Goal: Check status: Check status

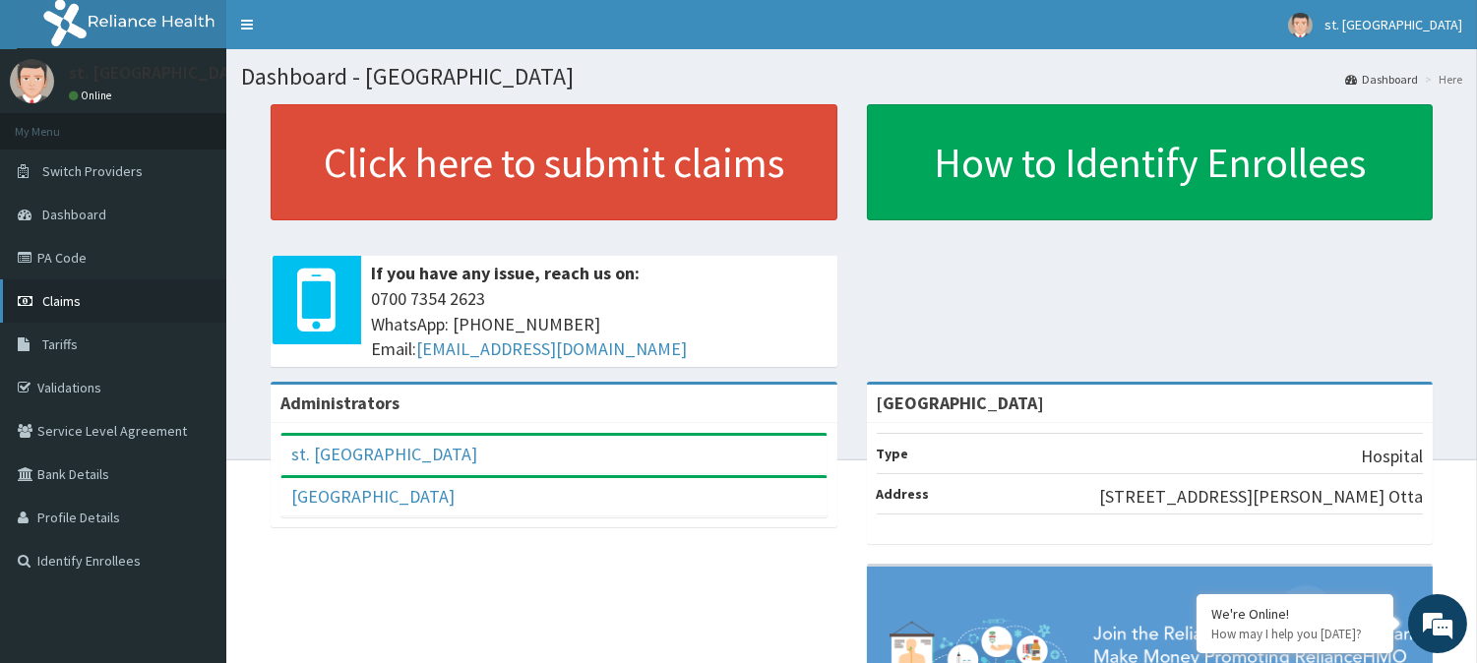
click at [45, 302] on span "Claims" at bounding box center [61, 301] width 38 height 18
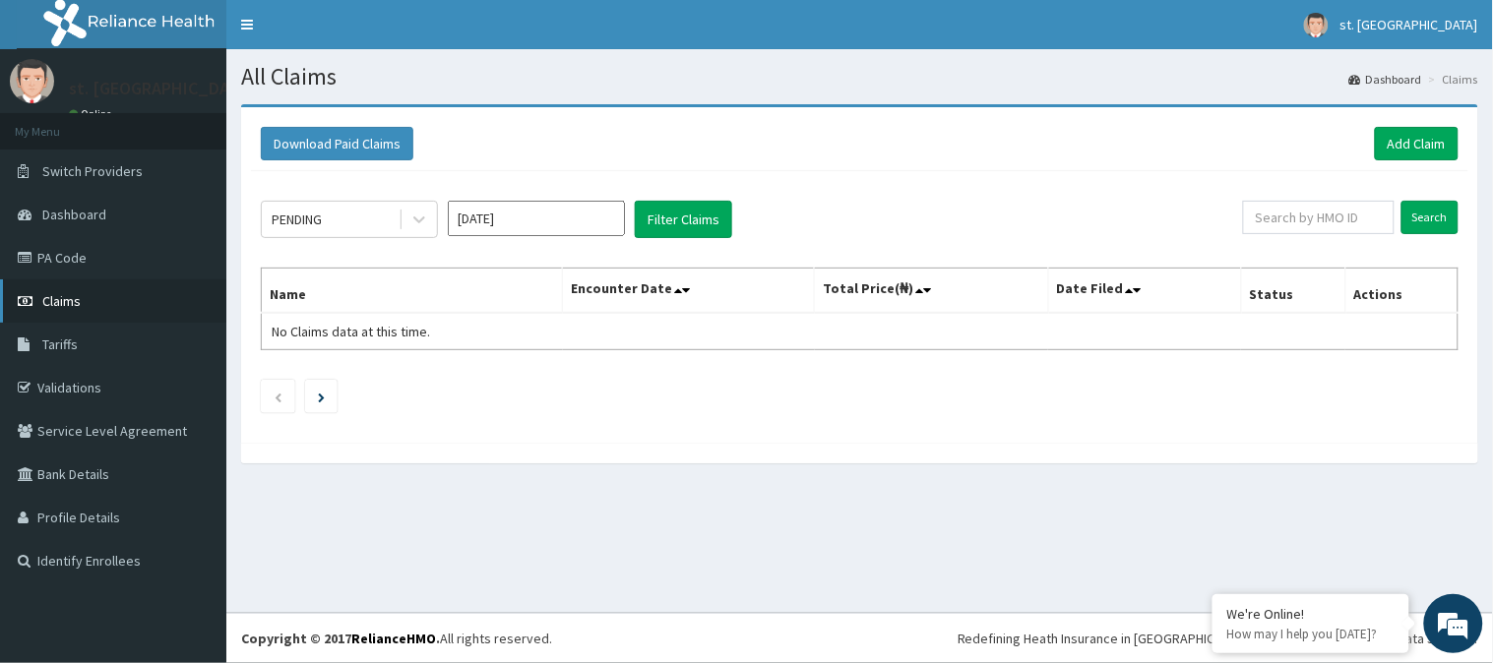
click at [63, 298] on span "Claims" at bounding box center [61, 301] width 38 height 18
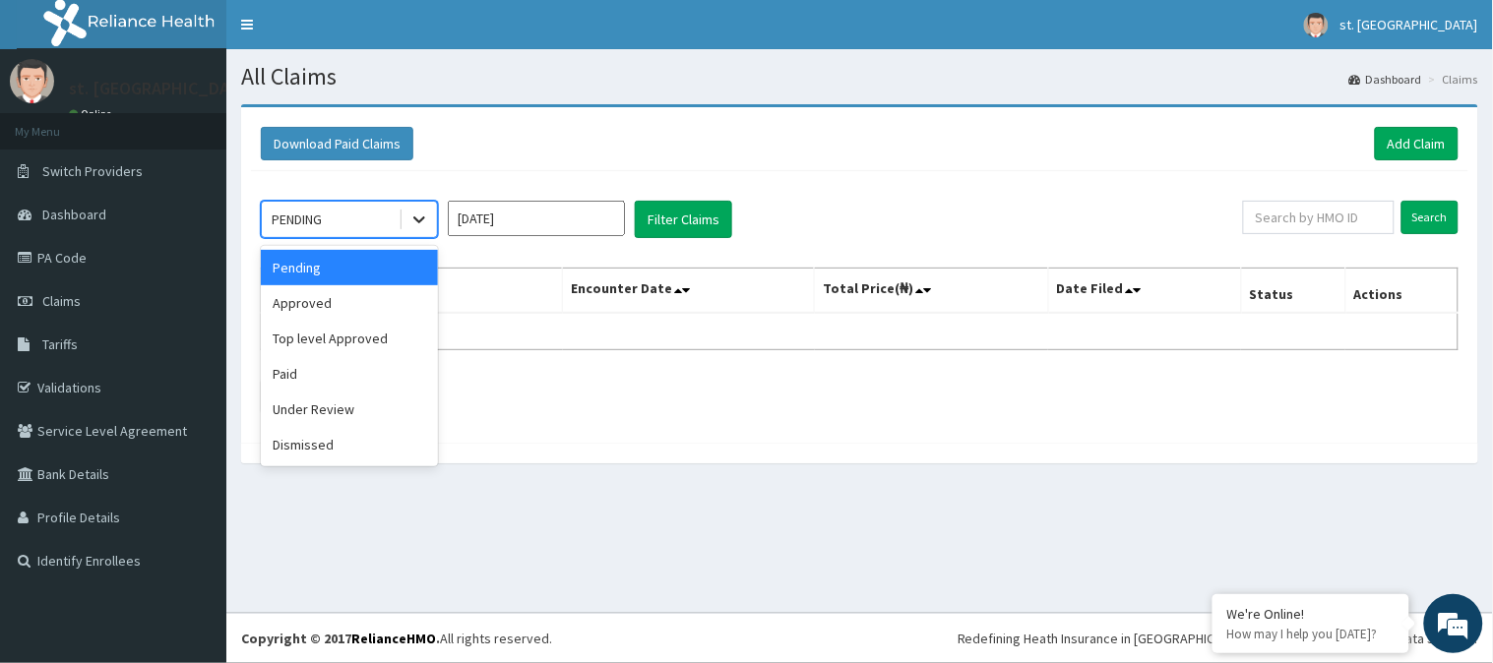
click at [426, 217] on icon at bounding box center [419, 220] width 20 height 20
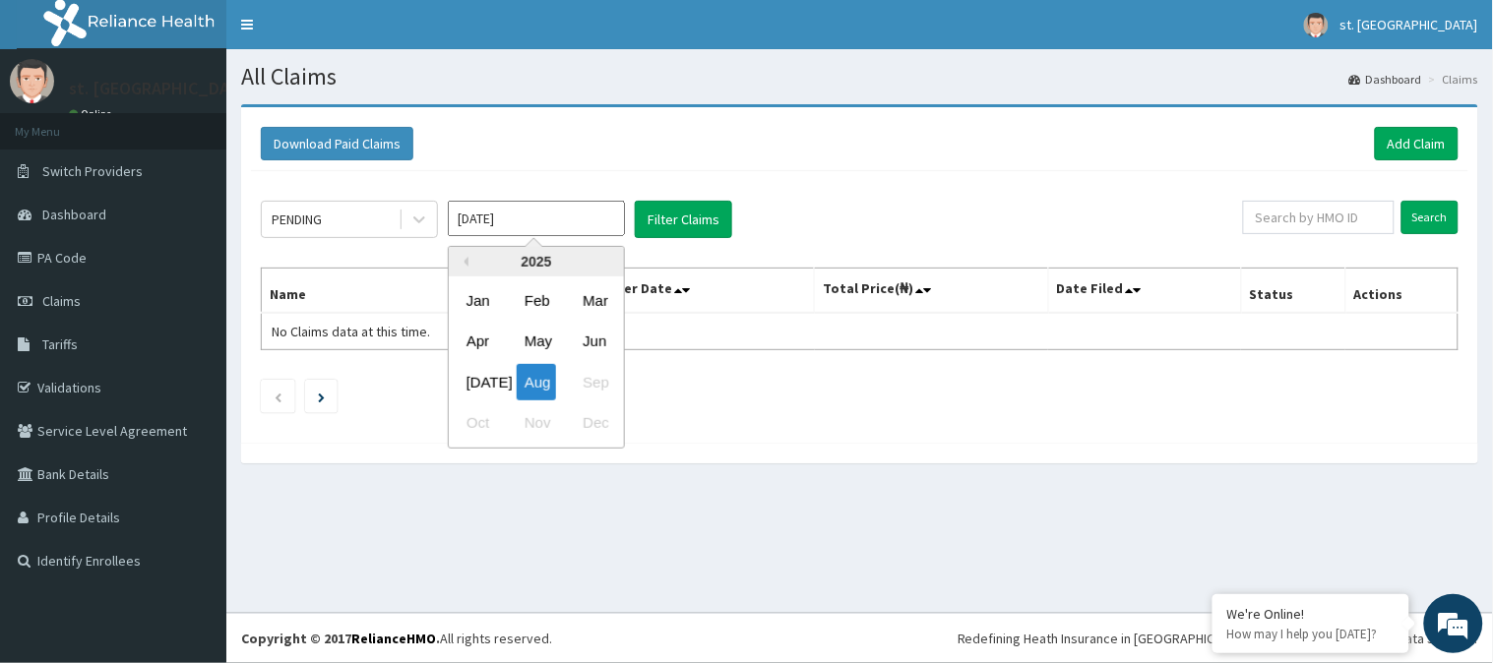
click at [617, 215] on input "[DATE]" at bounding box center [536, 218] width 177 height 35
click at [476, 377] on div "Jul" at bounding box center [478, 382] width 39 height 36
type input "Jul 2025"
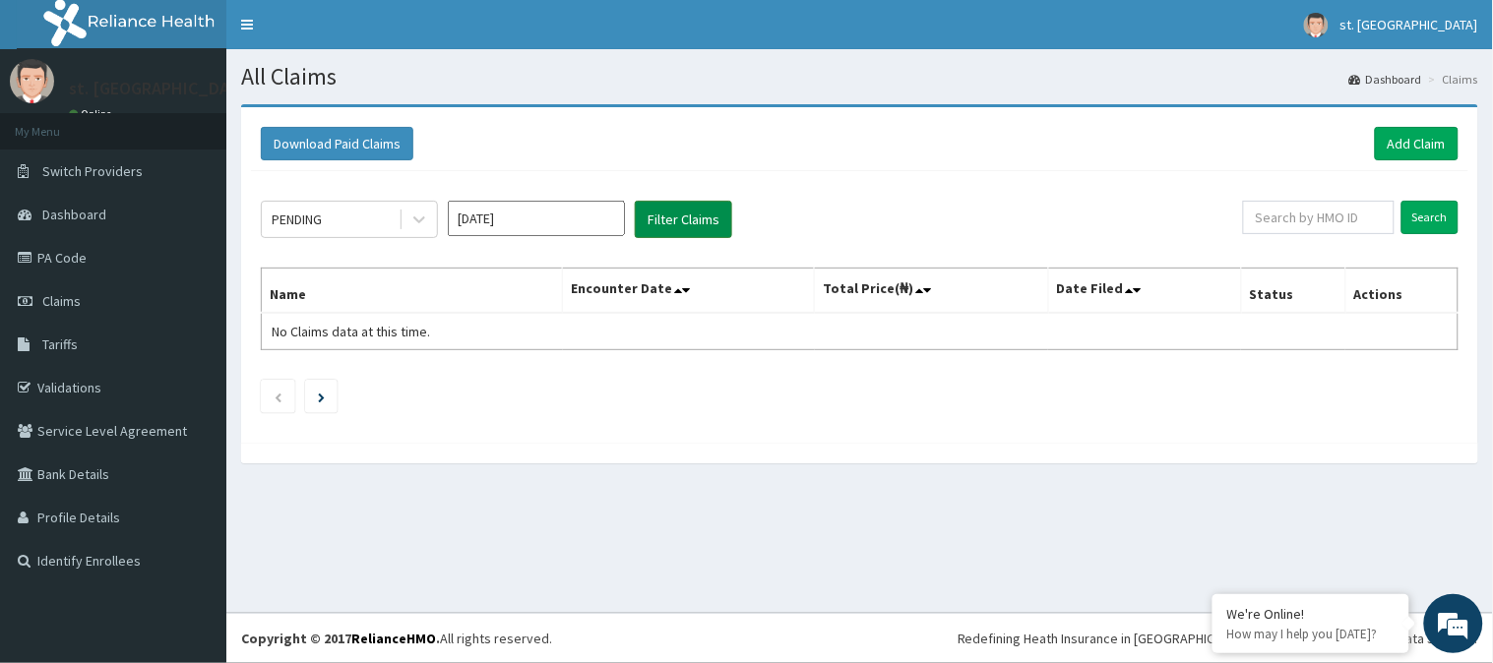
click at [679, 216] on button "Filter Claims" at bounding box center [683, 219] width 97 height 37
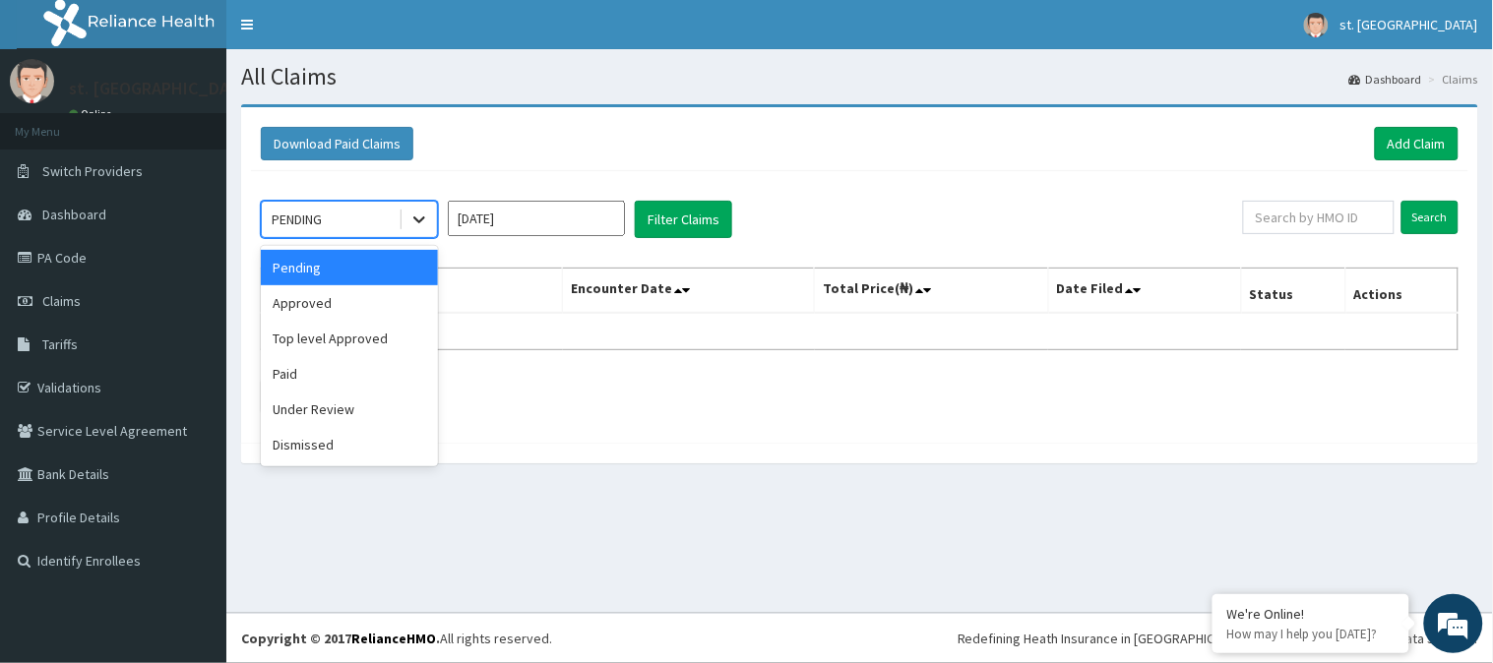
click at [420, 226] on icon at bounding box center [419, 220] width 20 height 20
click at [326, 291] on div "Approved" at bounding box center [349, 302] width 177 height 35
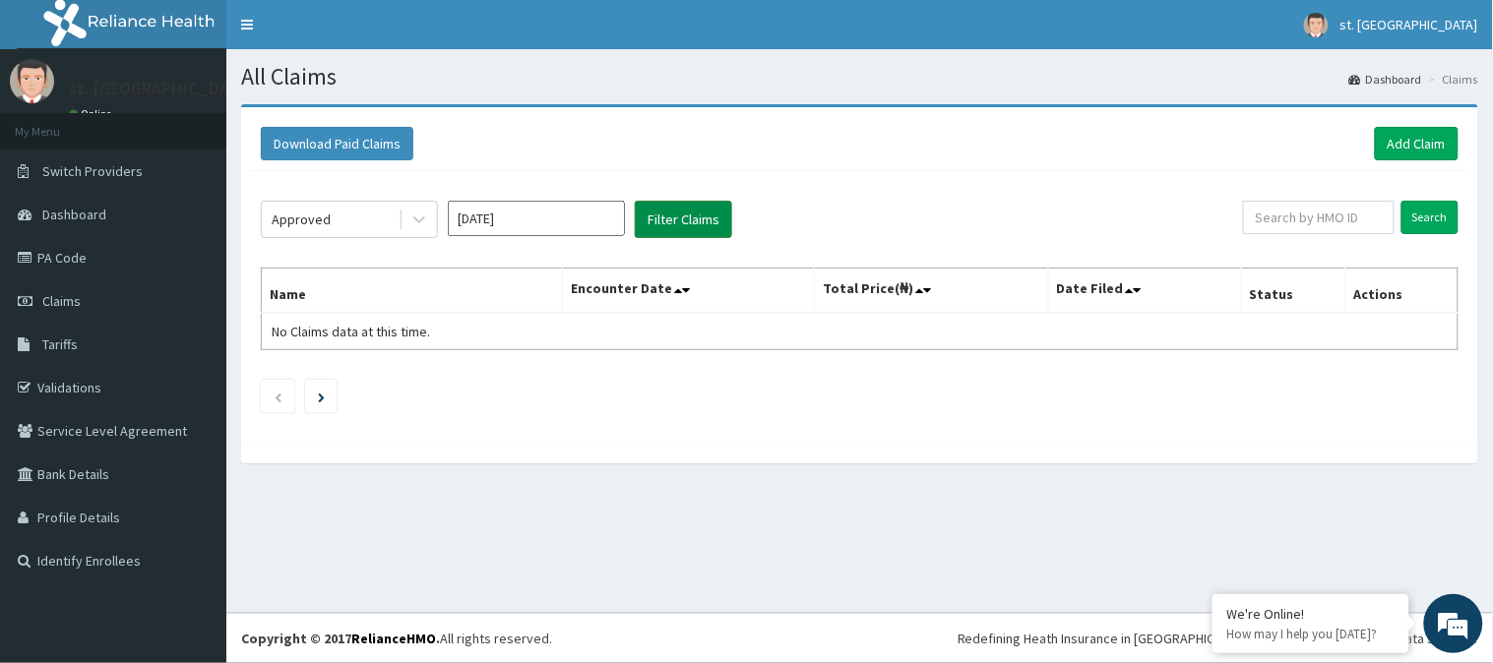
click at [689, 223] on button "Filter Claims" at bounding box center [683, 219] width 97 height 37
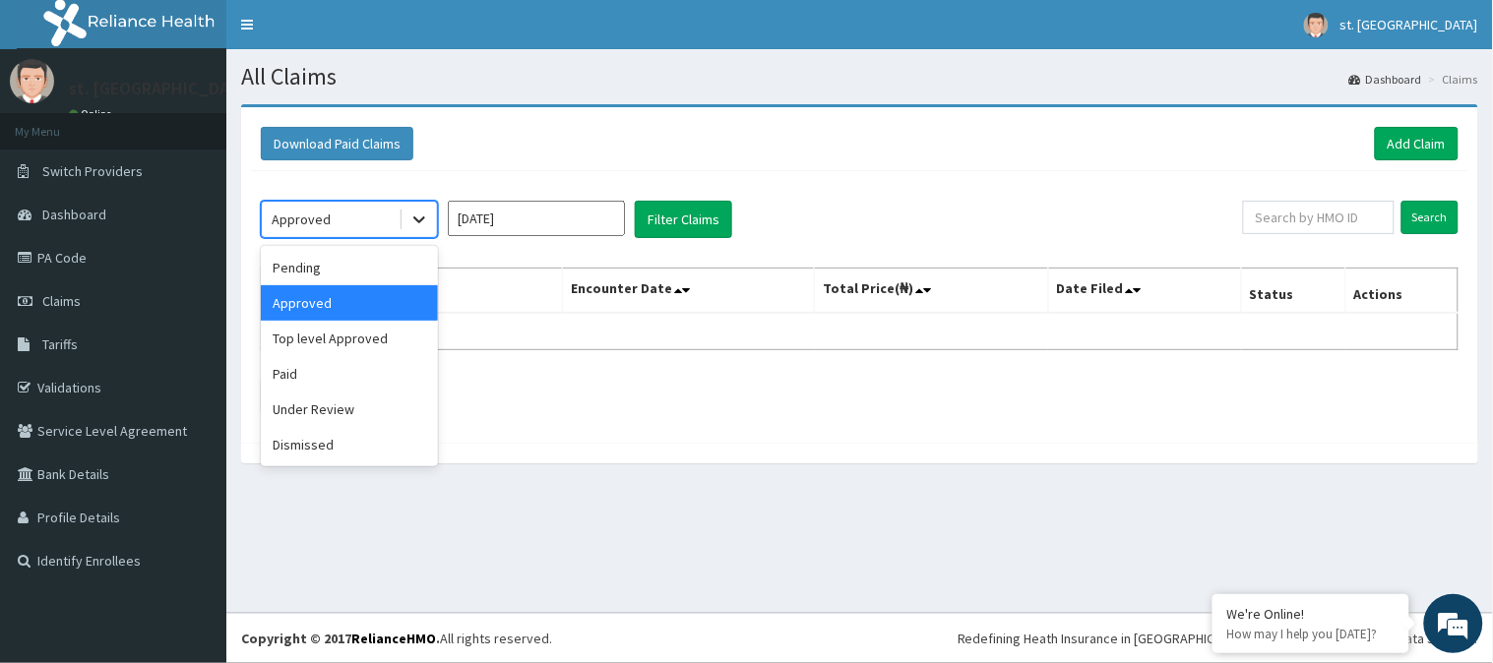
click at [418, 219] on icon at bounding box center [419, 220] width 20 height 20
click at [350, 341] on div "Top level Approved" at bounding box center [349, 338] width 177 height 35
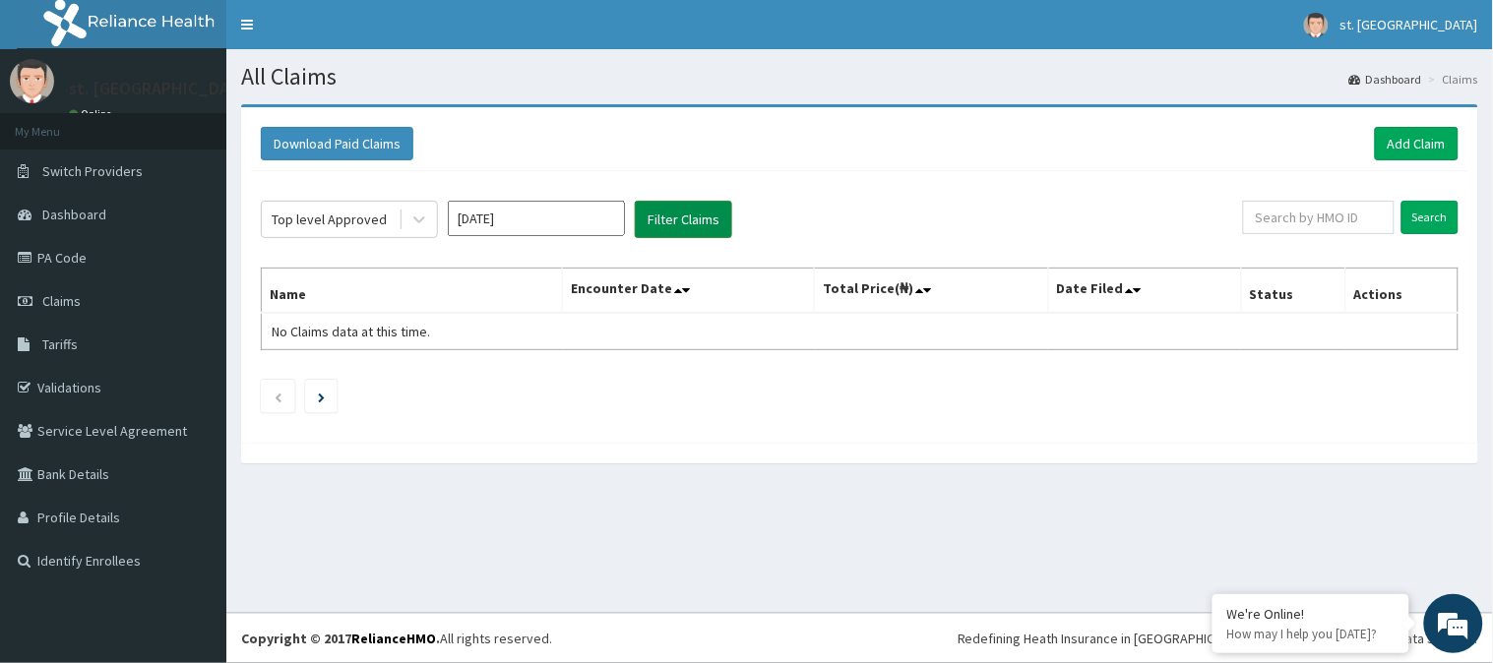
click at [685, 213] on button "Filter Claims" at bounding box center [683, 219] width 97 height 37
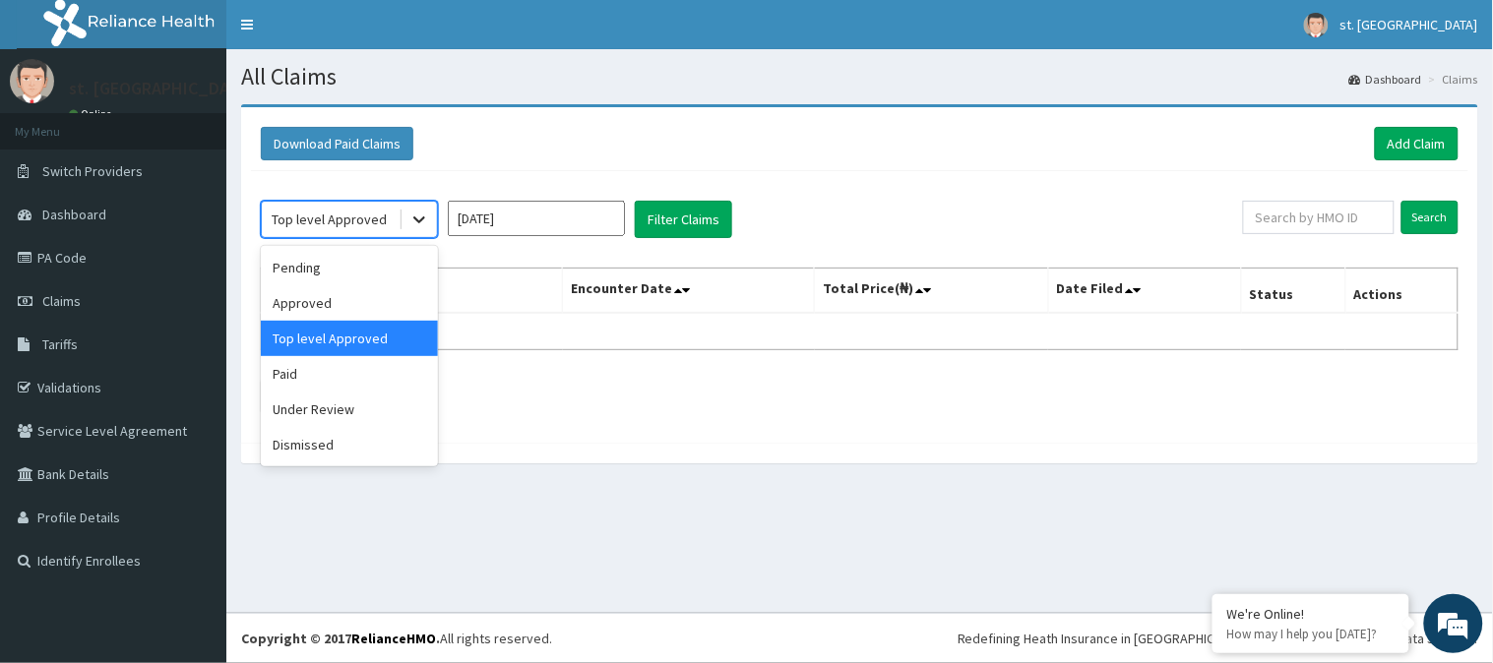
click at [423, 226] on icon at bounding box center [419, 220] width 20 height 20
click at [348, 365] on div "Paid" at bounding box center [349, 373] width 177 height 35
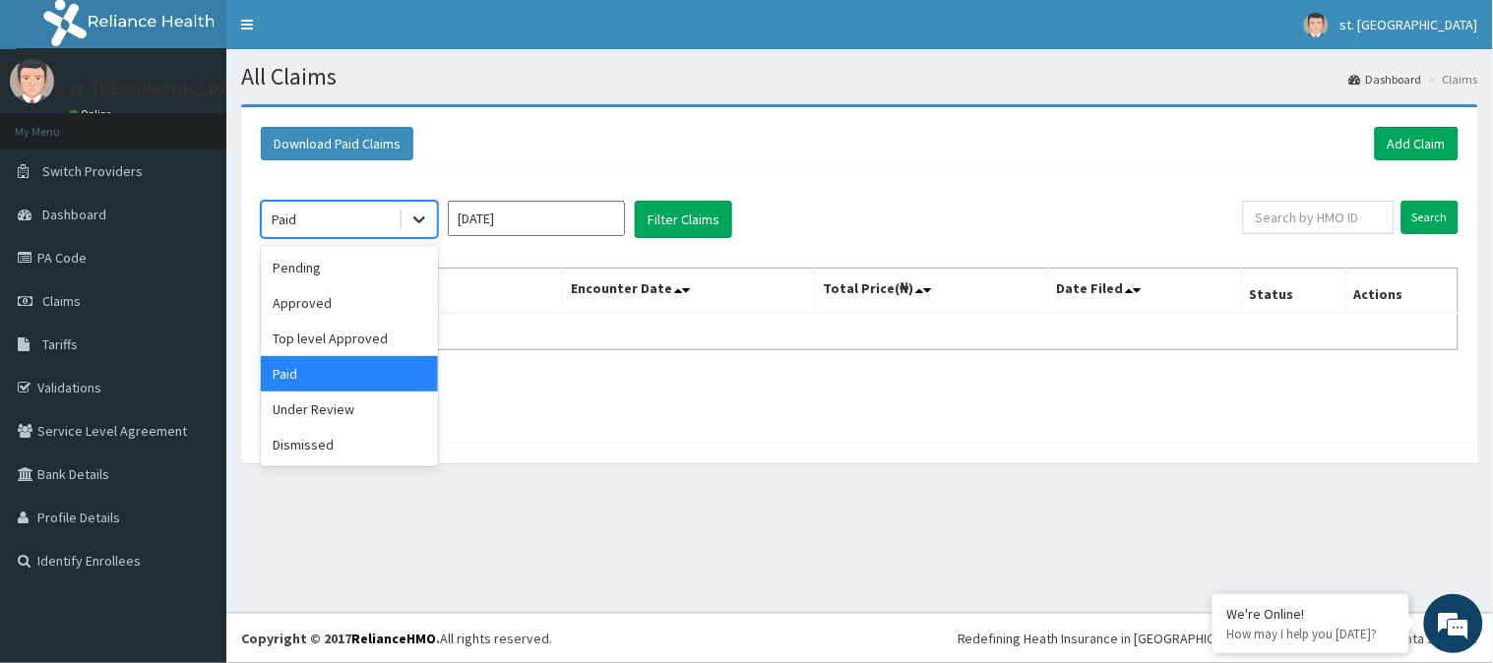
click at [417, 214] on icon at bounding box center [419, 220] width 20 height 20
click at [328, 407] on div "Under Review" at bounding box center [349, 409] width 177 height 35
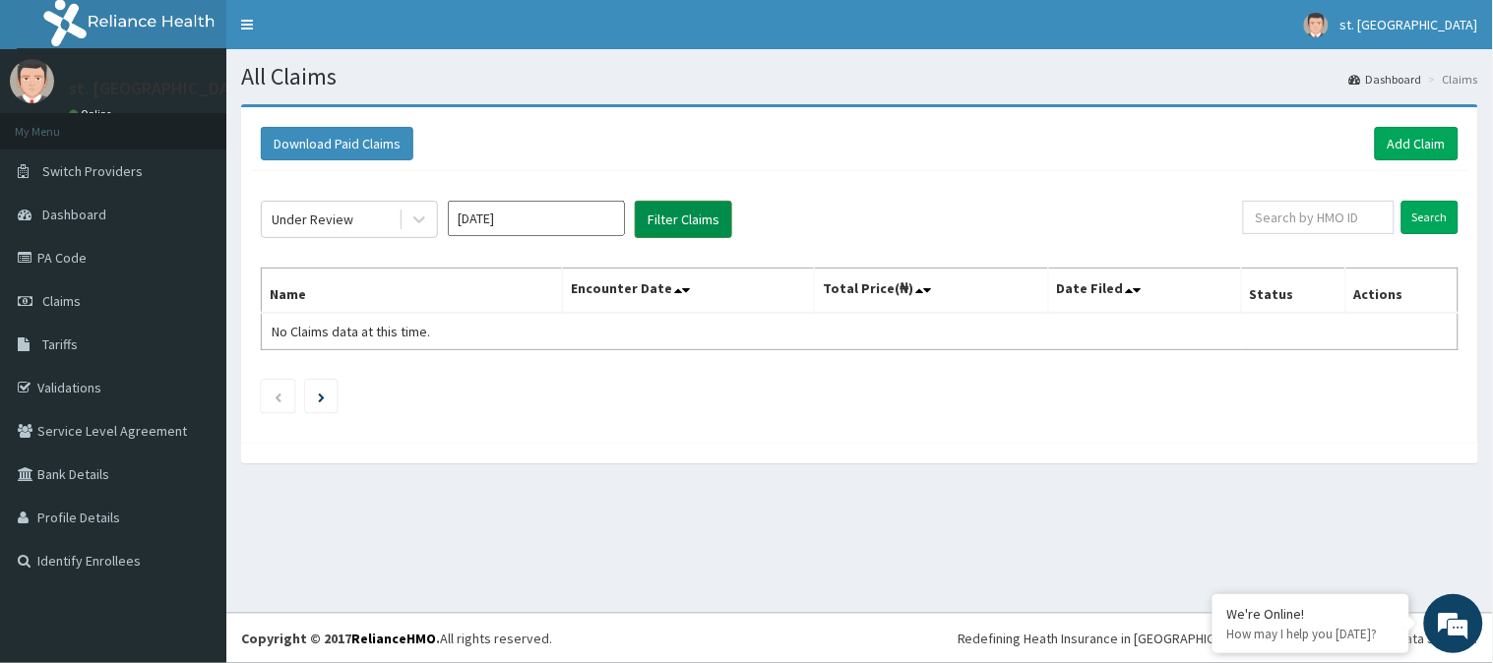
click at [704, 208] on button "Filter Claims" at bounding box center [683, 219] width 97 height 37
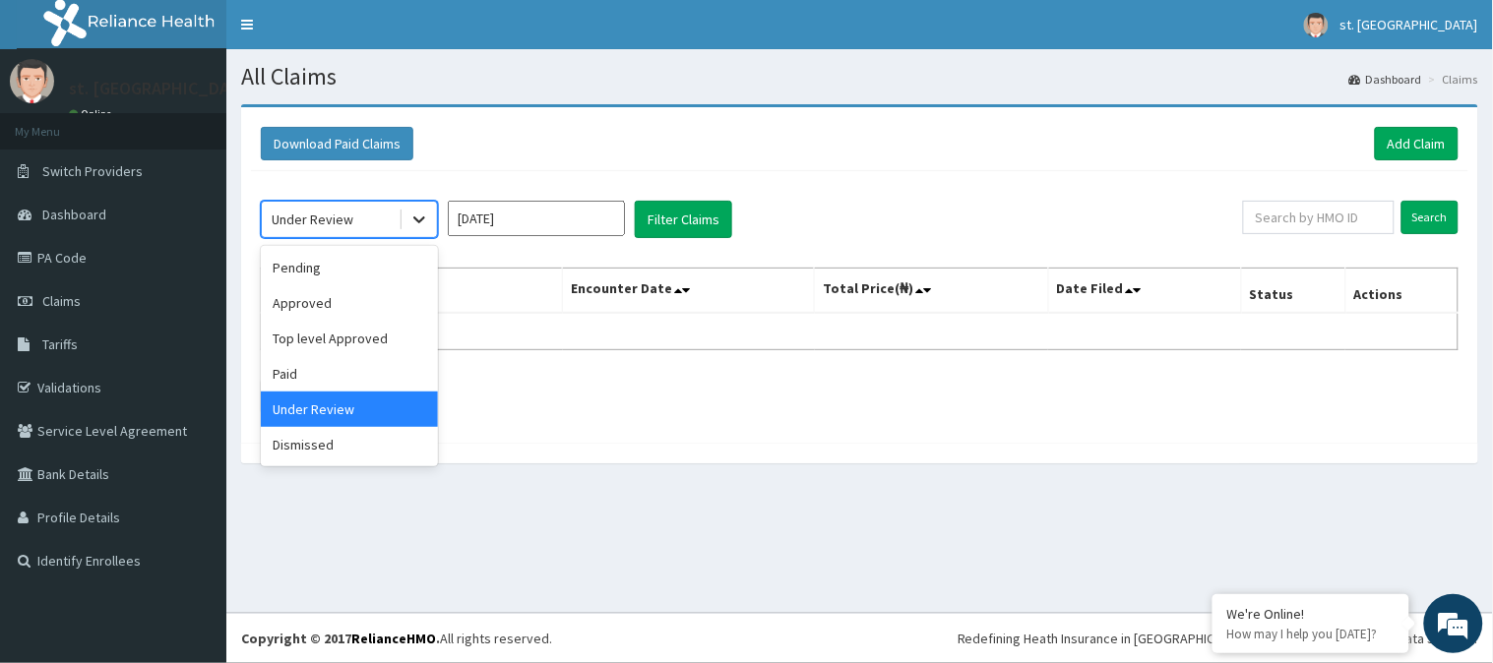
click at [417, 220] on icon at bounding box center [419, 220] width 12 height 7
click at [299, 439] on div "Dismissed" at bounding box center [349, 444] width 177 height 35
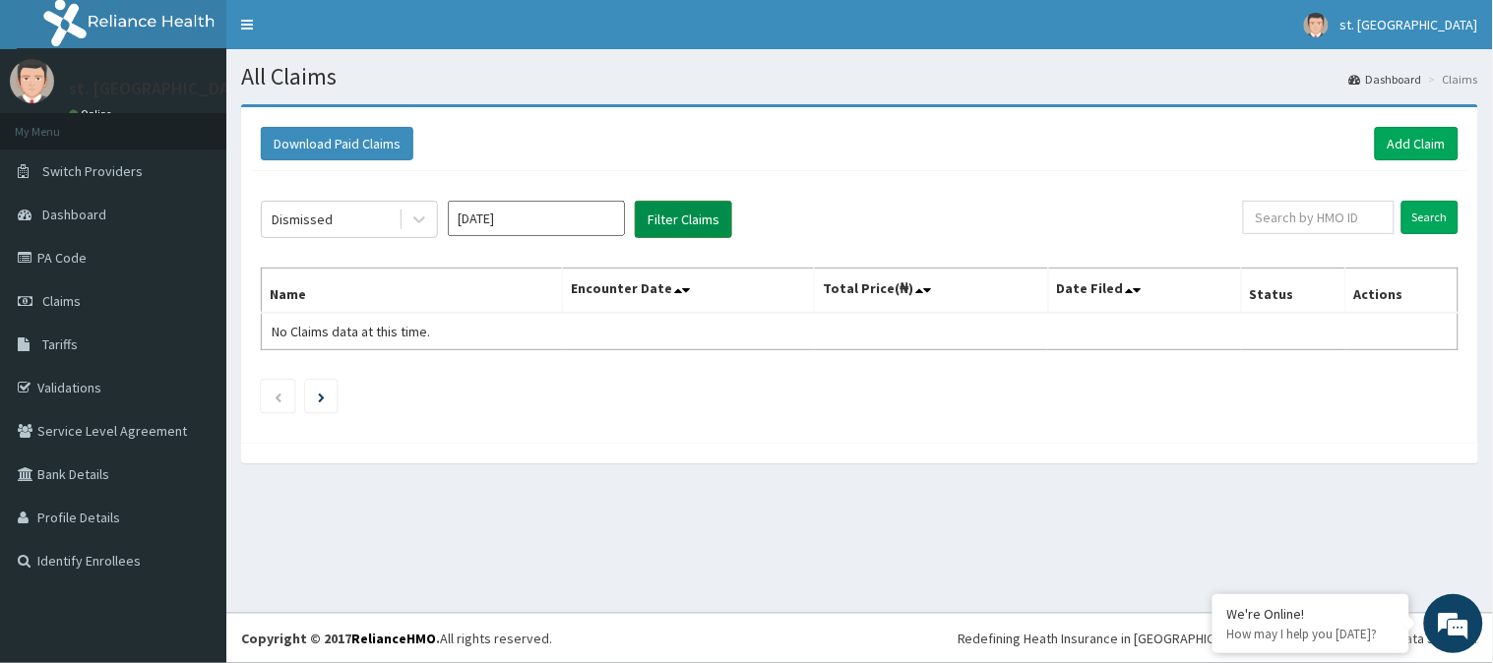
click at [682, 221] on button "Filter Claims" at bounding box center [683, 219] width 97 height 37
click at [419, 219] on icon at bounding box center [419, 220] width 20 height 20
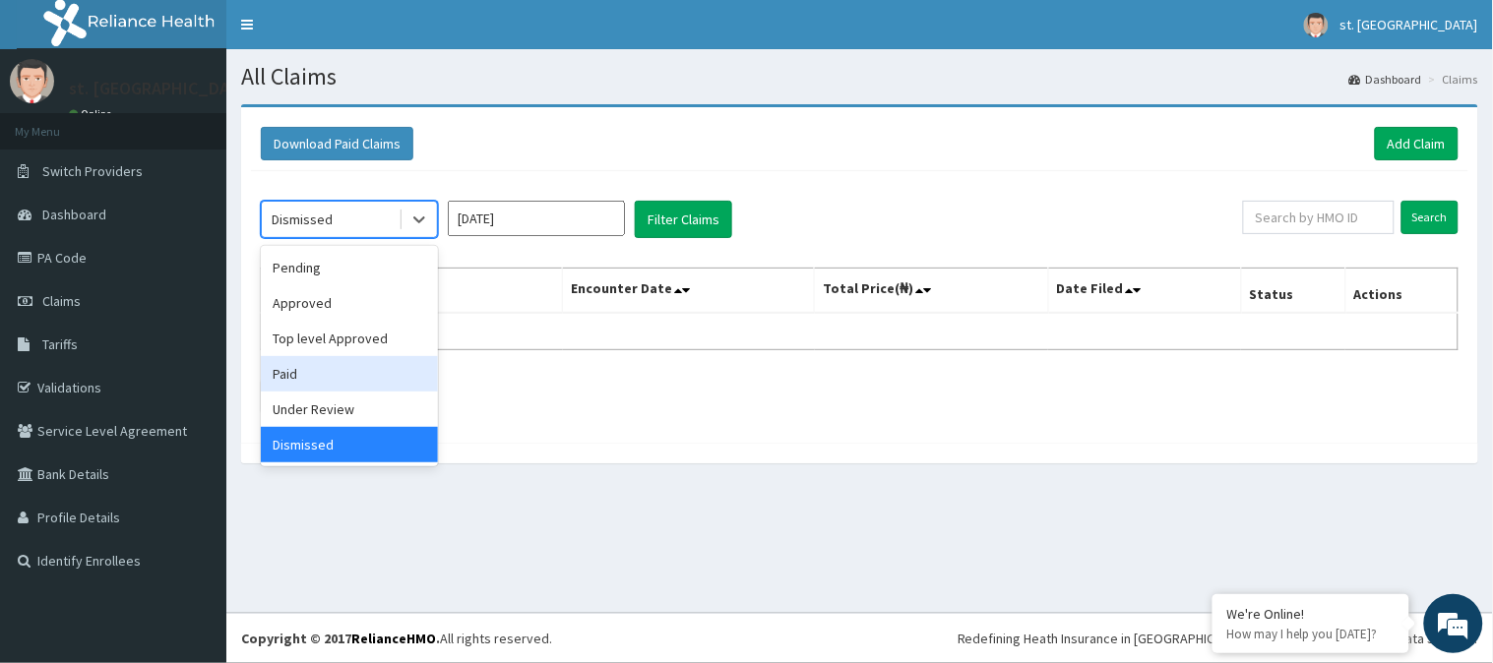
click at [311, 379] on div "Paid" at bounding box center [349, 373] width 177 height 35
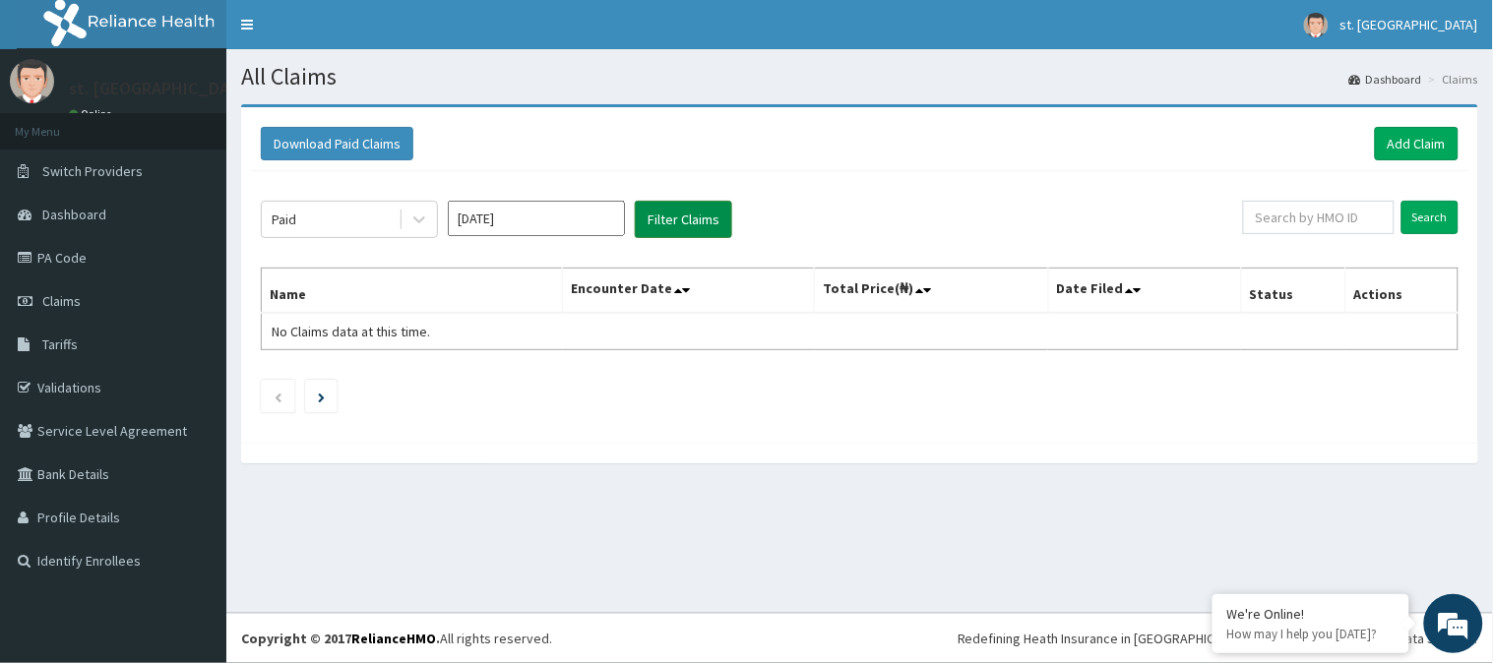
click at [669, 218] on button "Filter Claims" at bounding box center [683, 219] width 97 height 37
click at [37, 297] on link "Claims" at bounding box center [113, 300] width 226 height 43
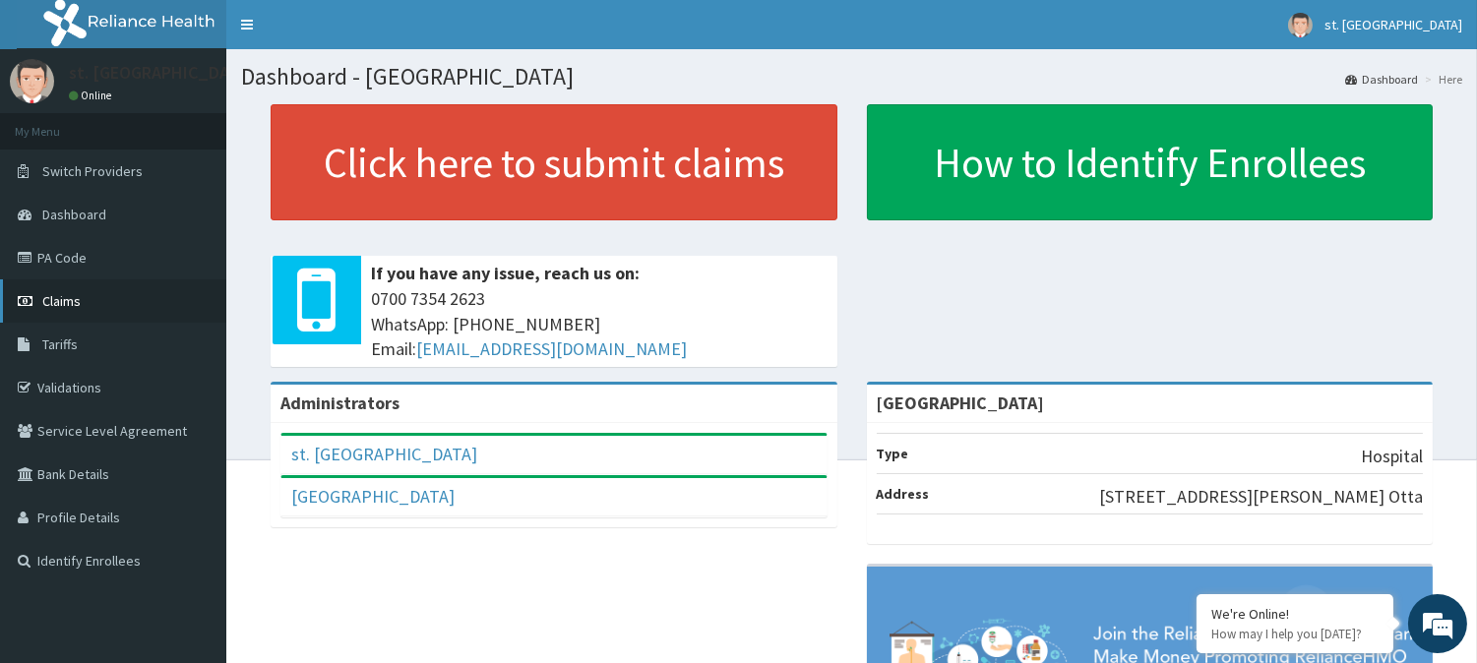
click at [60, 305] on span "Claims" at bounding box center [61, 301] width 38 height 18
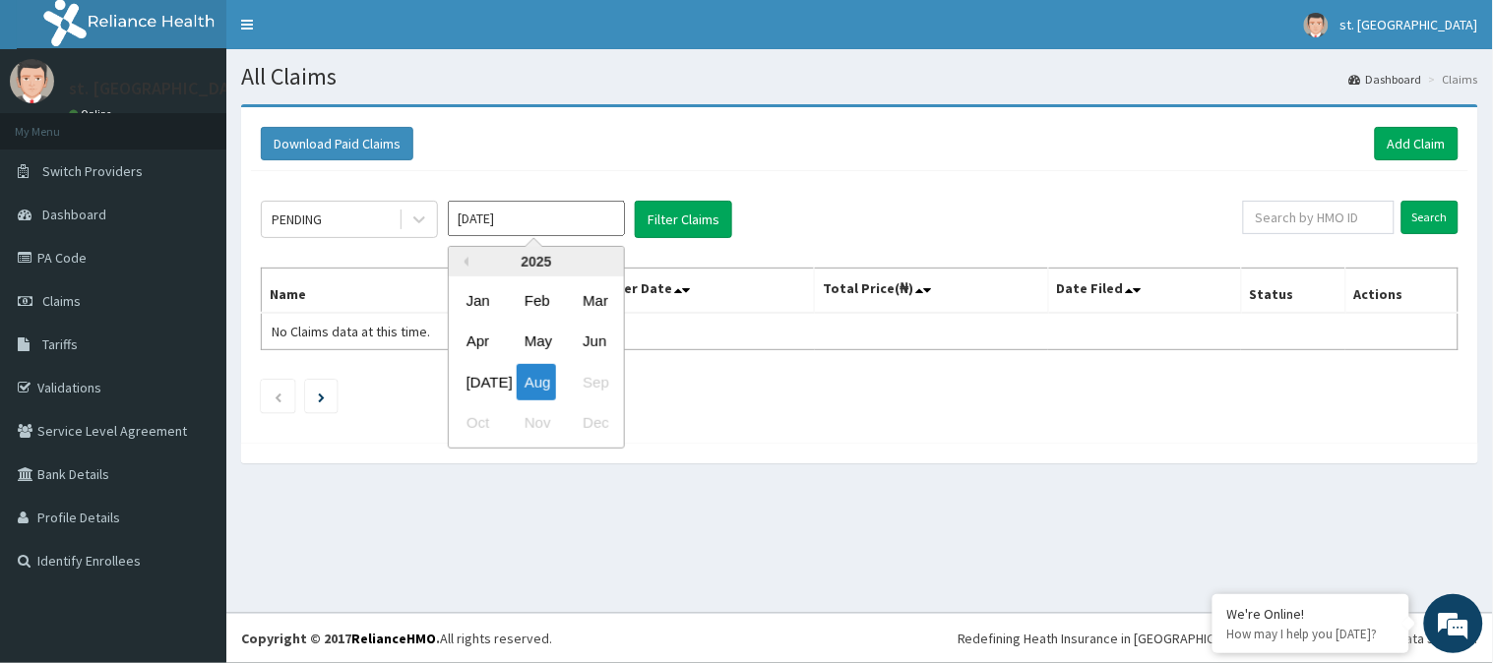
click at [610, 218] on input "Aug 2025" at bounding box center [536, 218] width 177 height 35
click at [473, 385] on div "Jul" at bounding box center [478, 382] width 39 height 36
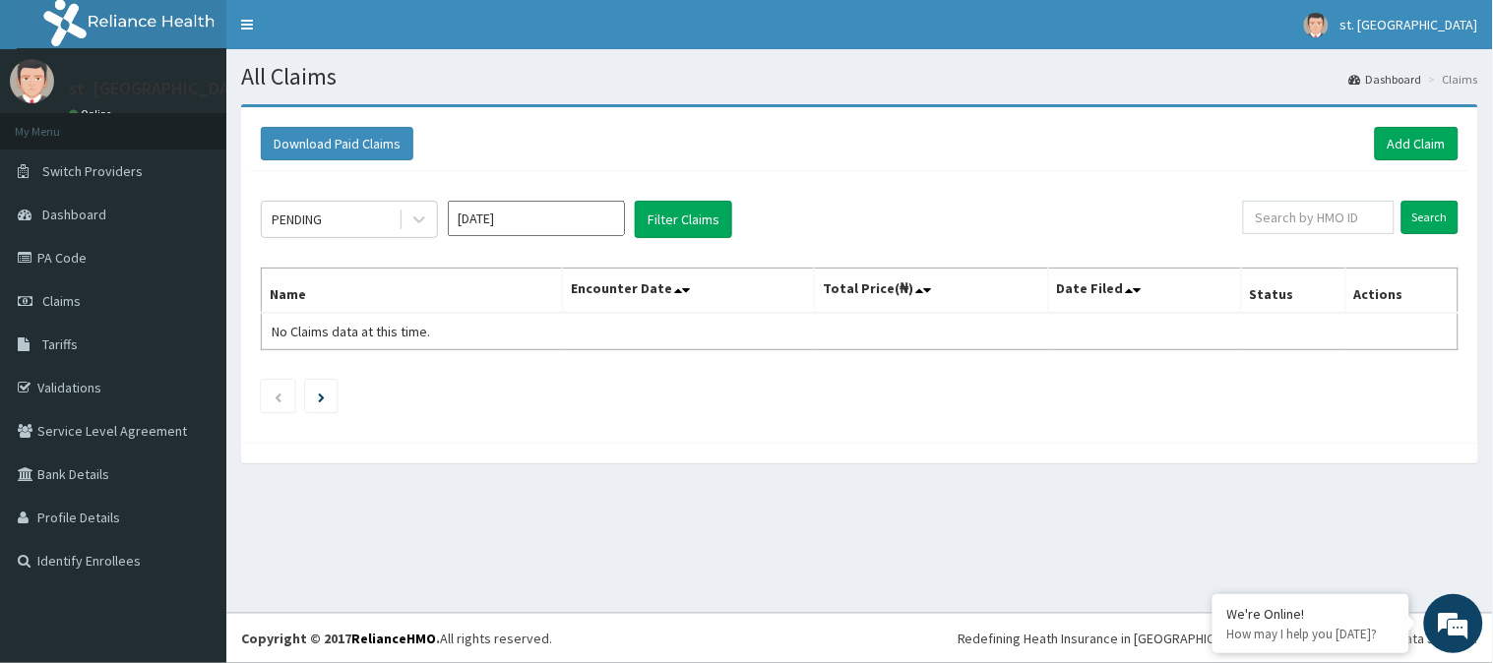
type input "Jul 2025"
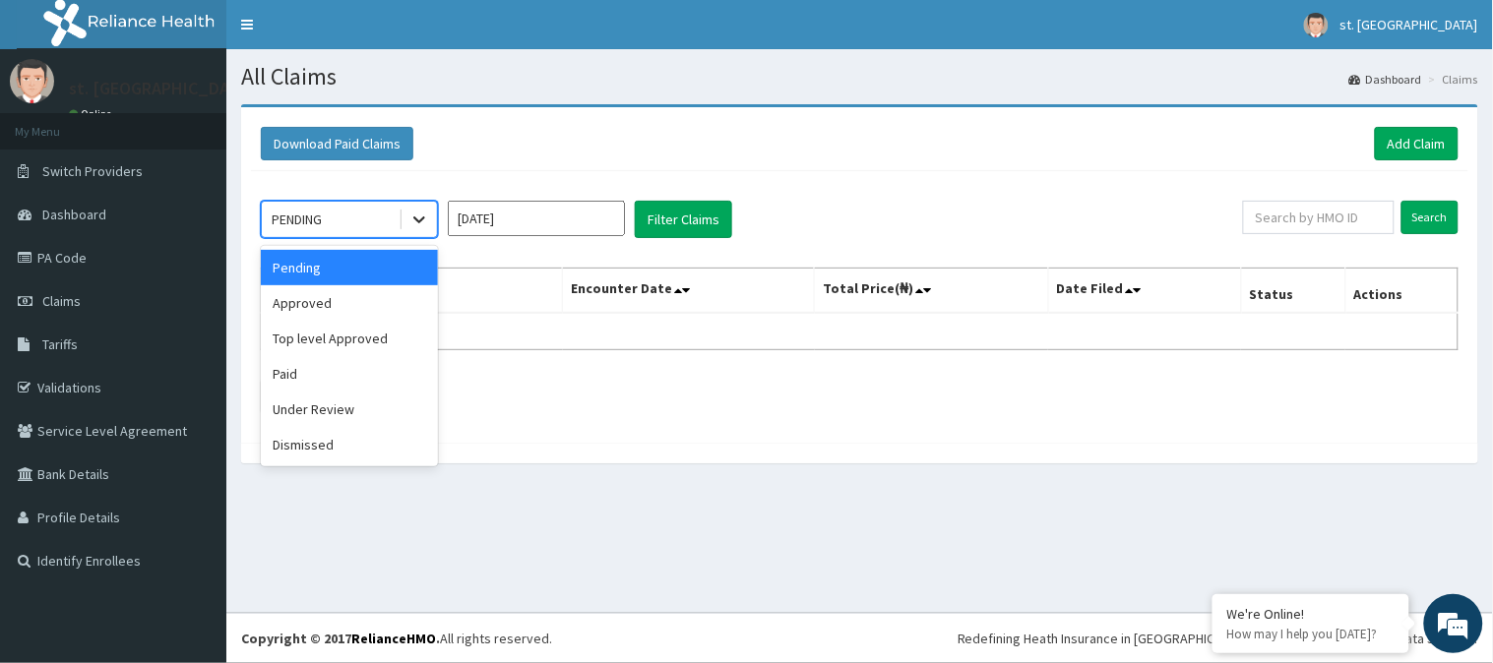
click at [414, 211] on icon at bounding box center [419, 220] width 20 height 20
click at [322, 381] on div "Paid" at bounding box center [349, 373] width 177 height 35
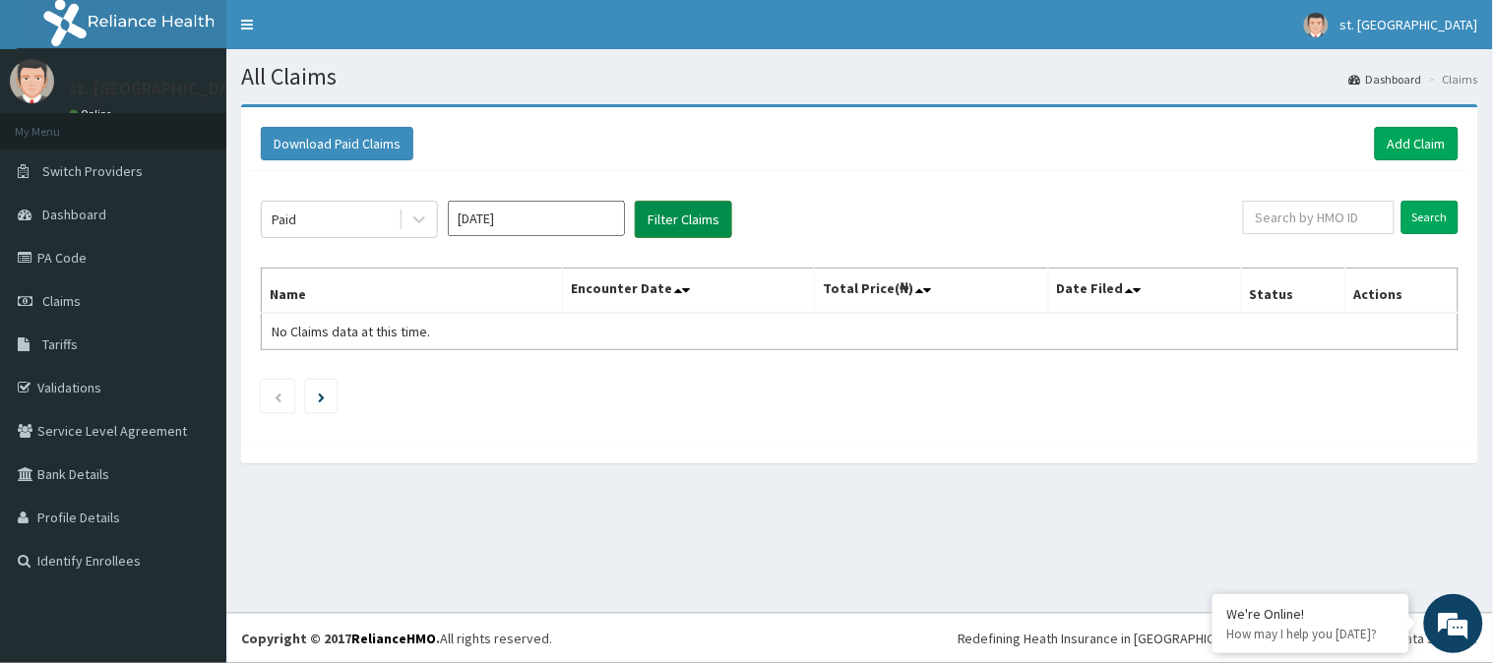
click at [682, 227] on button "Filter Claims" at bounding box center [683, 219] width 97 height 37
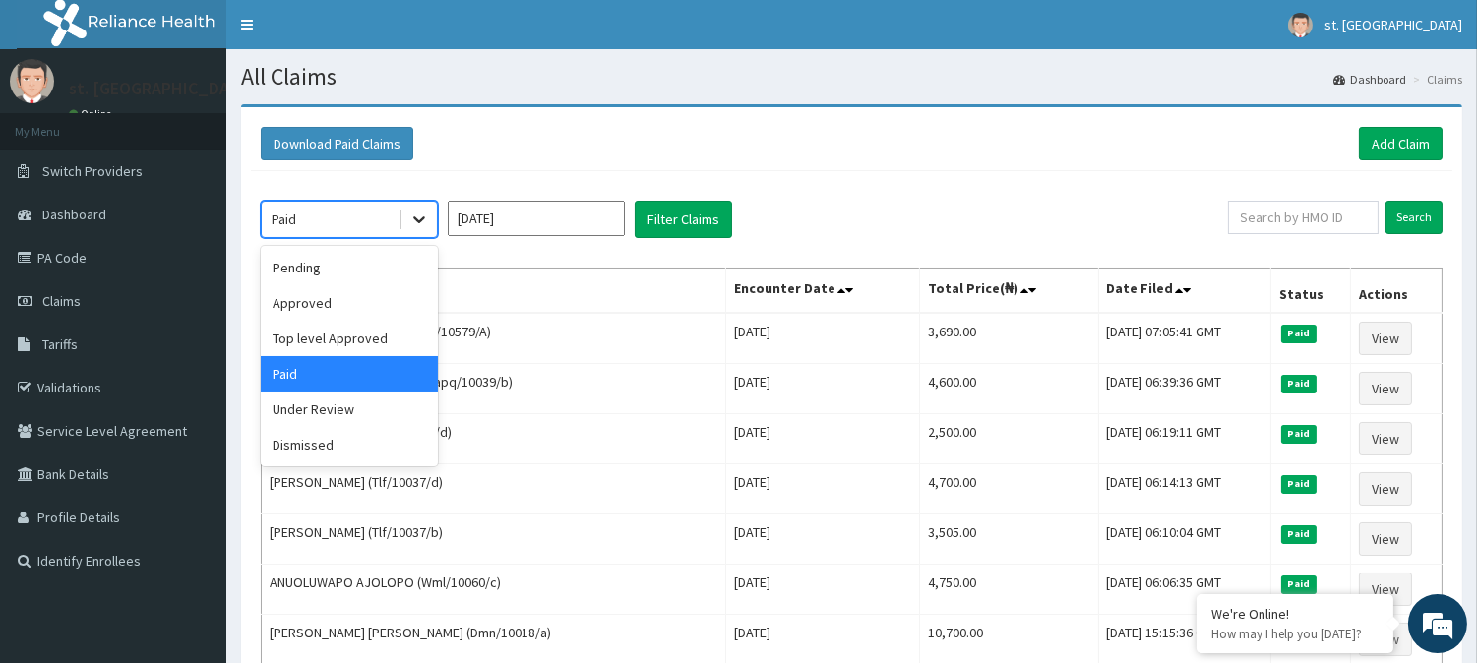
click at [414, 223] on icon at bounding box center [419, 220] width 20 height 20
click at [351, 274] on div "Pending" at bounding box center [349, 267] width 177 height 35
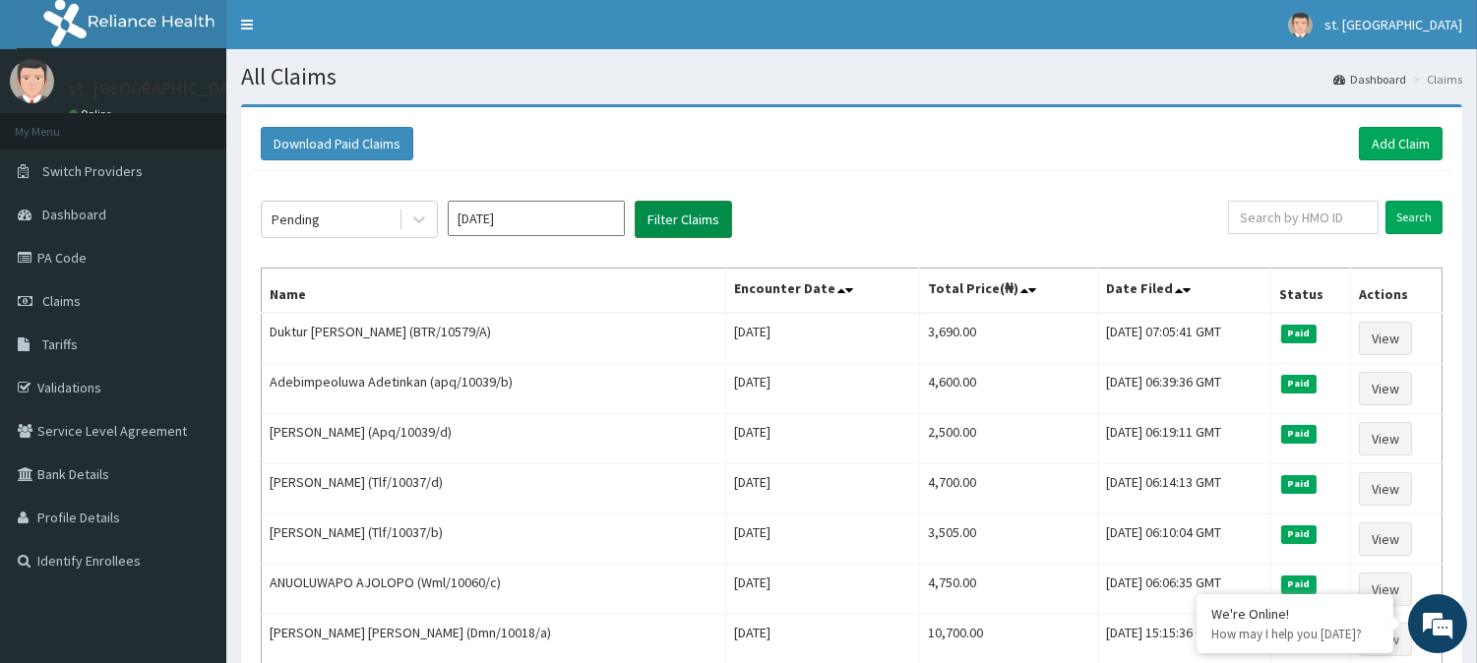
click at [664, 213] on button "Filter Claims" at bounding box center [683, 219] width 97 height 37
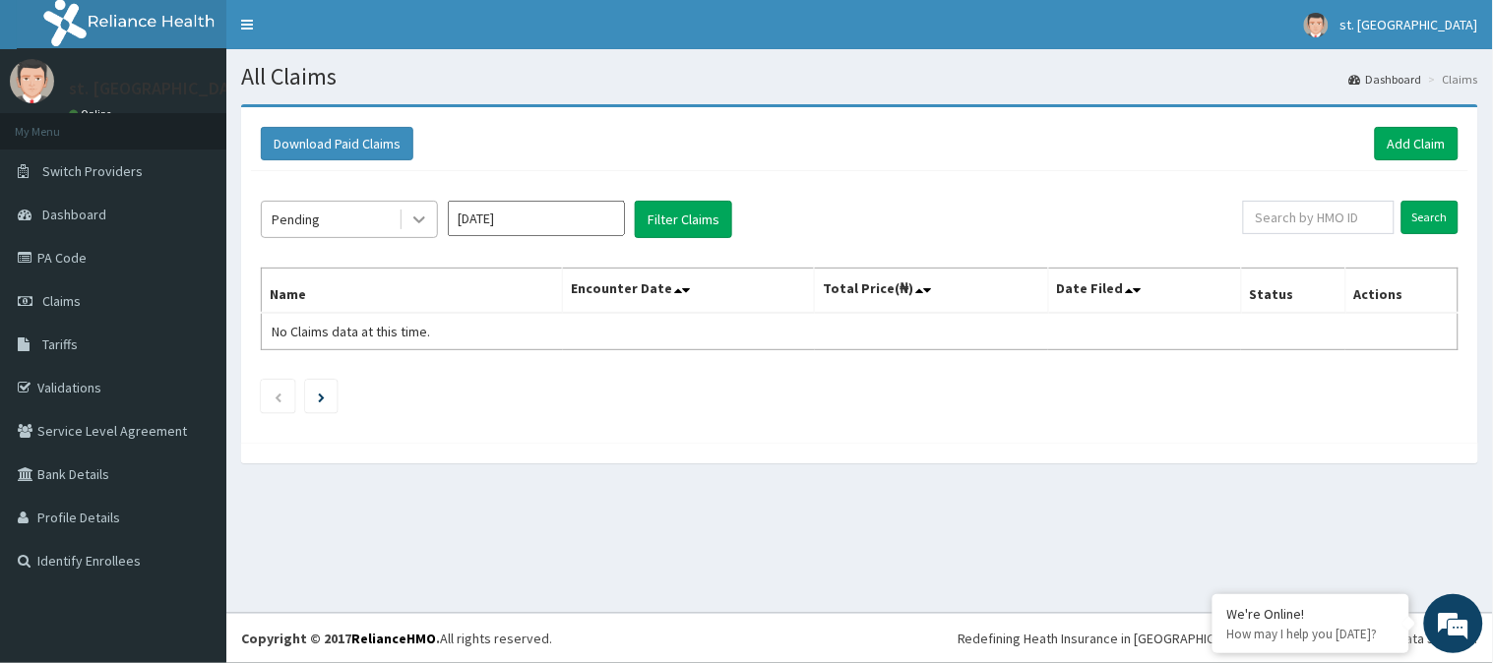
click at [419, 223] on icon at bounding box center [419, 220] width 20 height 20
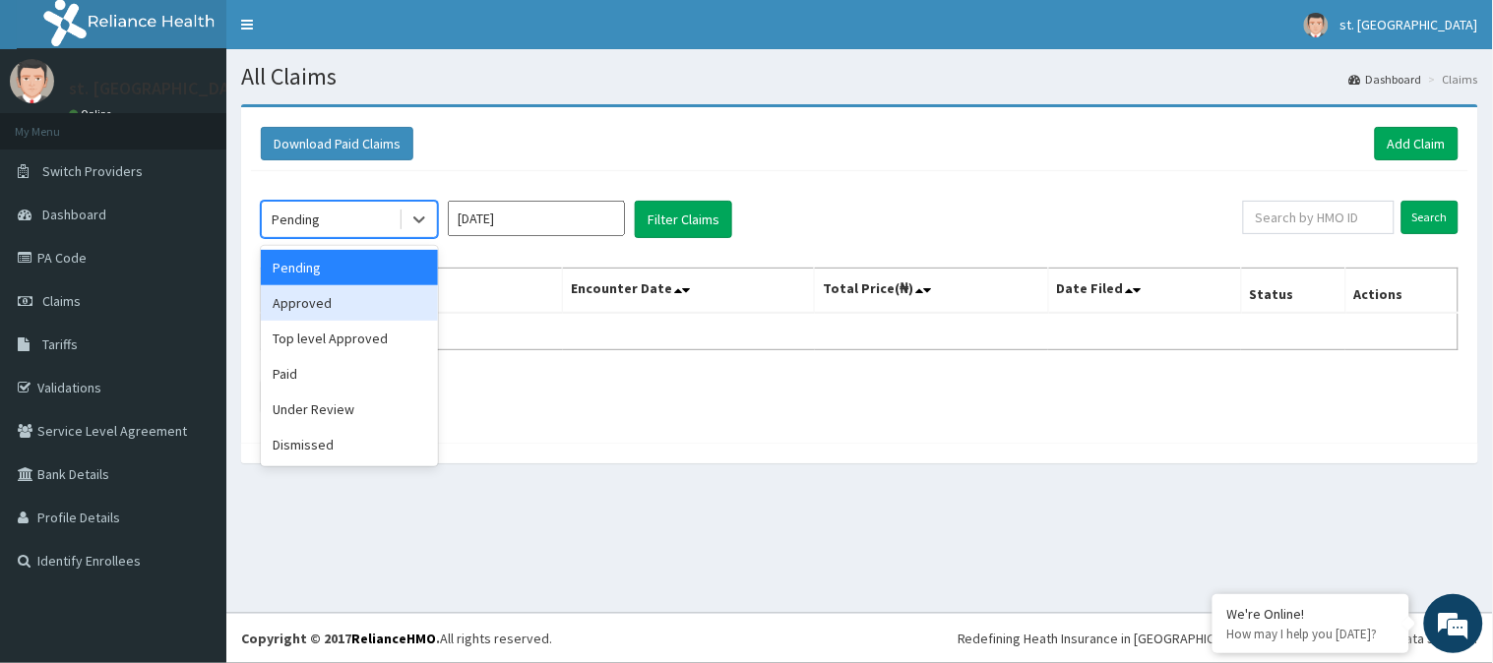
click at [341, 307] on div "Approved" at bounding box center [349, 302] width 177 height 35
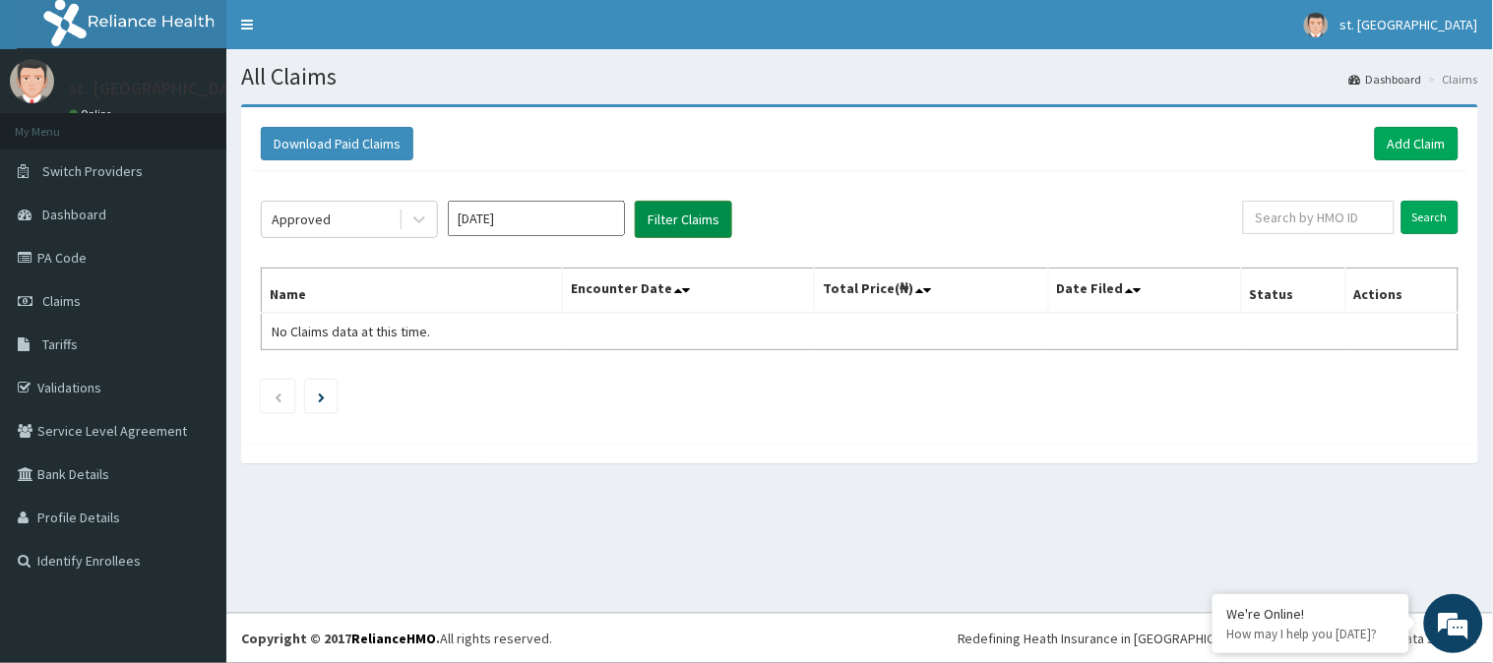
click at [699, 222] on button "Filter Claims" at bounding box center [683, 219] width 97 height 37
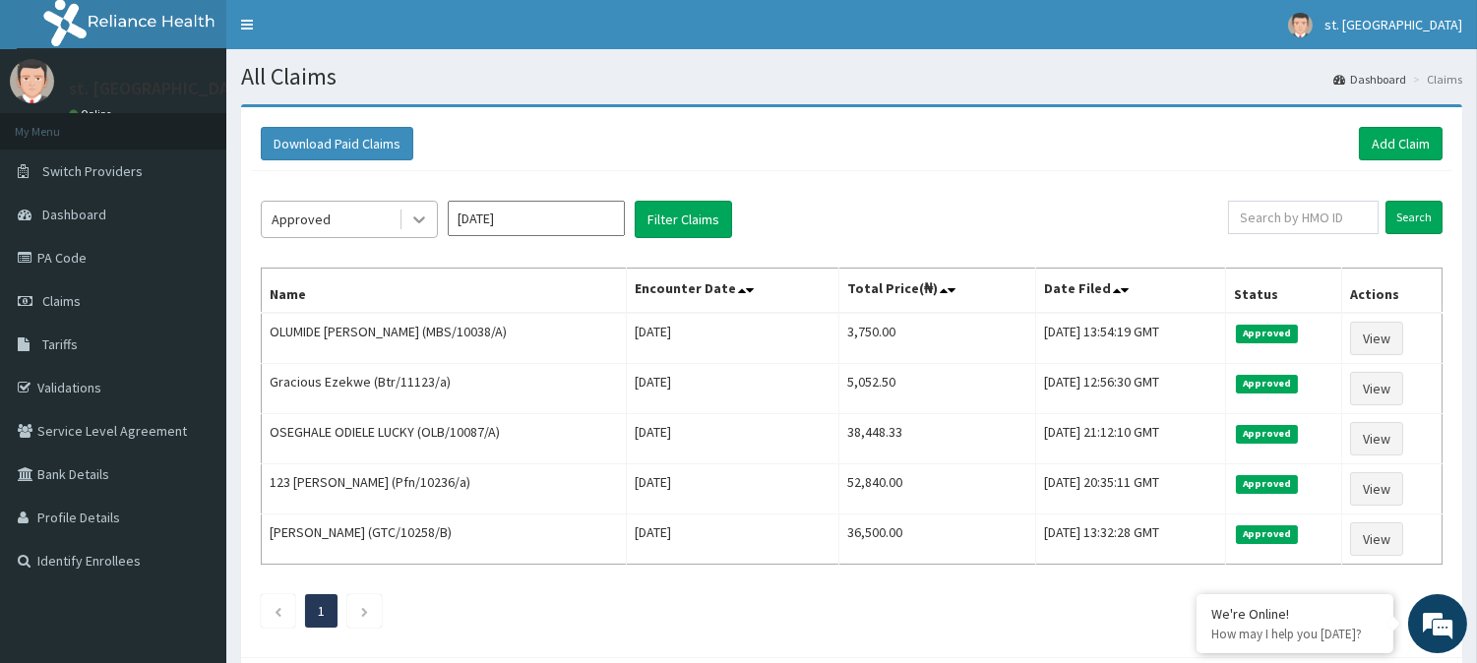
click at [407, 221] on div at bounding box center [418, 219] width 35 height 35
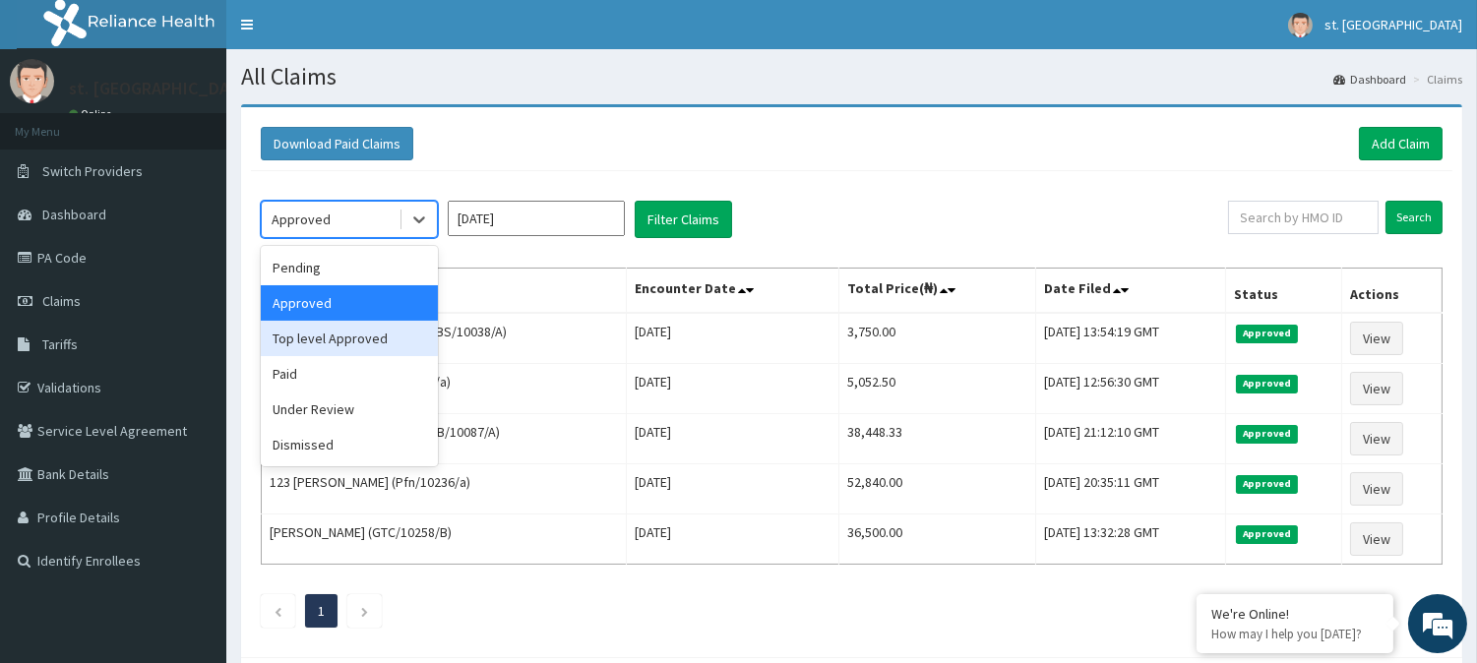
click at [366, 342] on div "Top level Approved" at bounding box center [349, 338] width 177 height 35
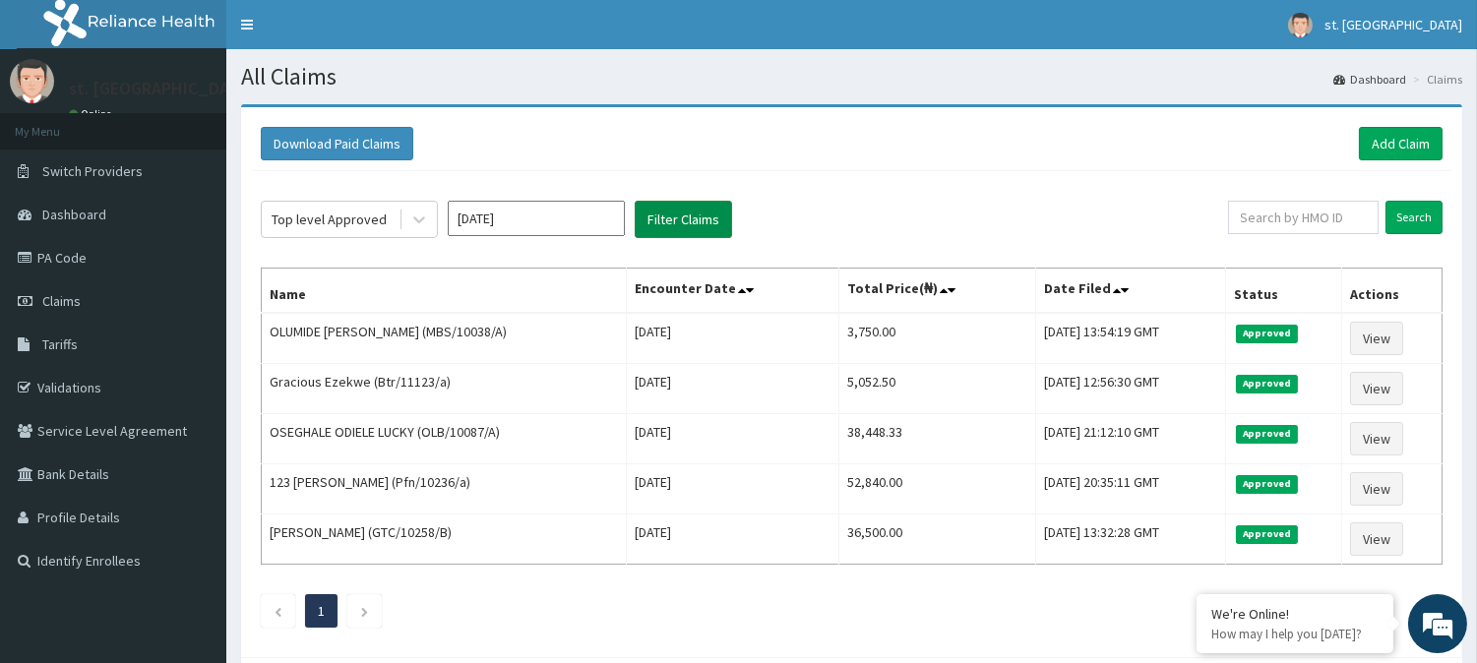
click at [699, 215] on button "Filter Claims" at bounding box center [683, 219] width 97 height 37
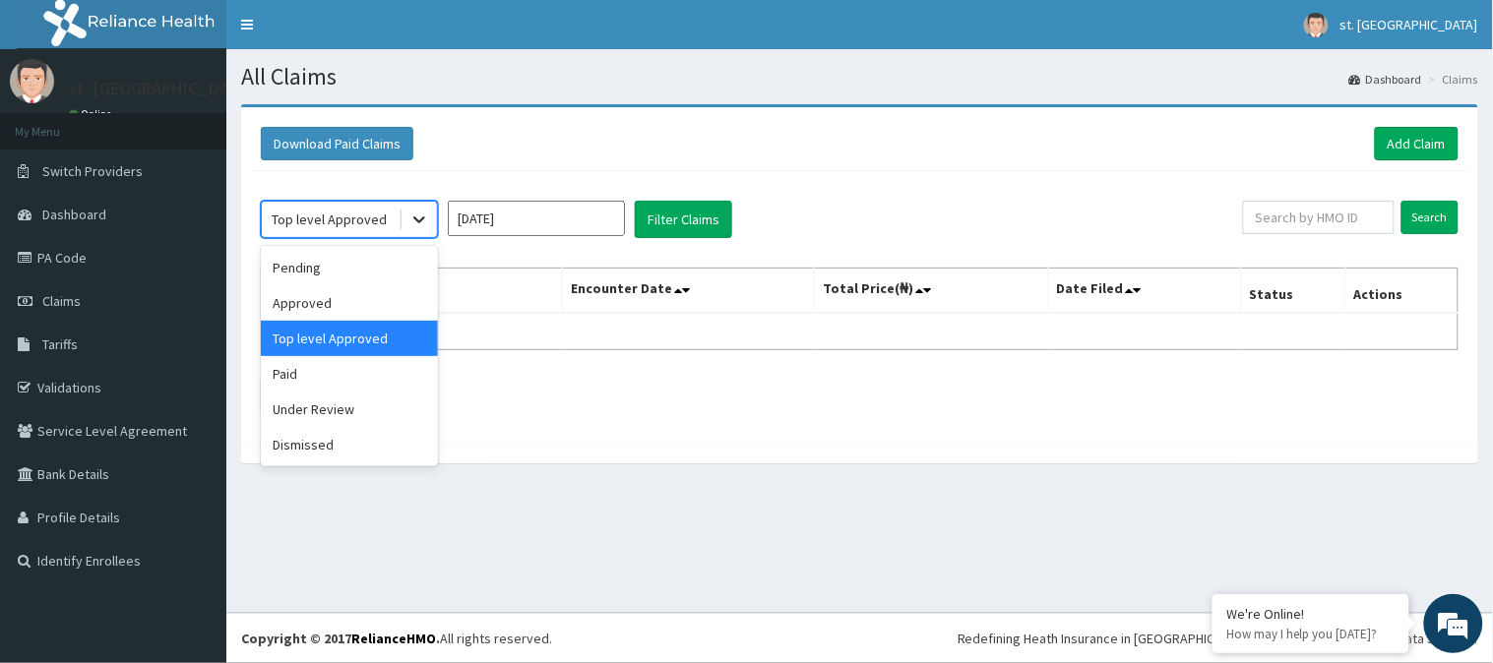
click at [416, 226] on icon at bounding box center [419, 220] width 20 height 20
click at [351, 419] on div "Under Review" at bounding box center [349, 409] width 177 height 35
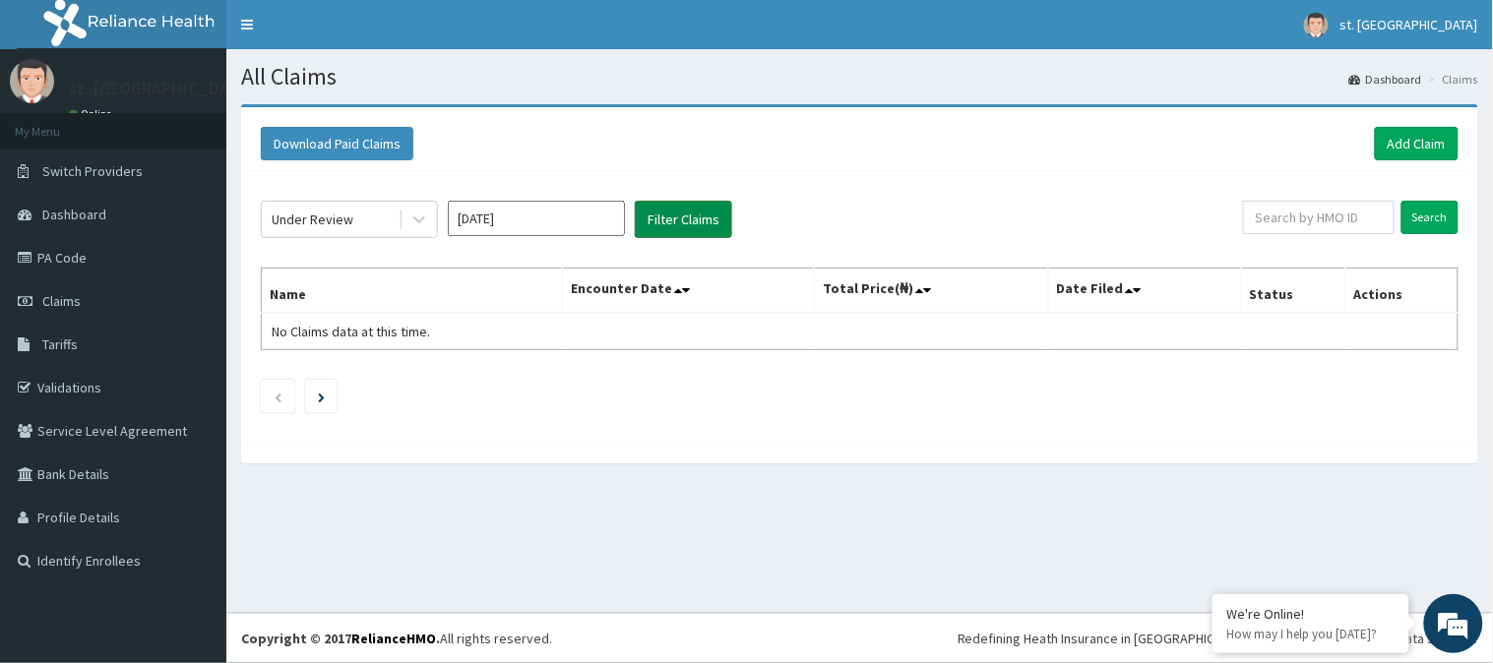
click at [662, 212] on button "Filter Claims" at bounding box center [683, 219] width 97 height 37
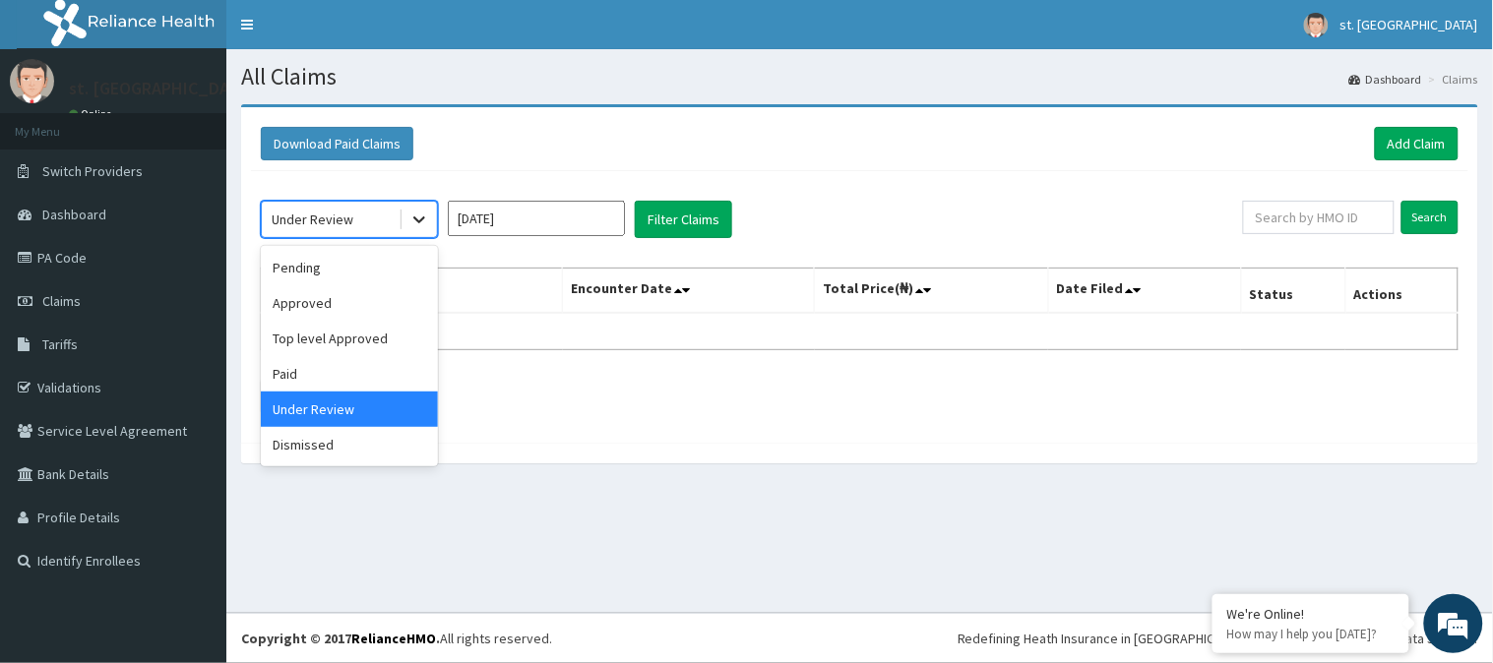
click at [409, 224] on icon at bounding box center [419, 220] width 20 height 20
click at [351, 431] on div "Dismissed" at bounding box center [349, 444] width 177 height 35
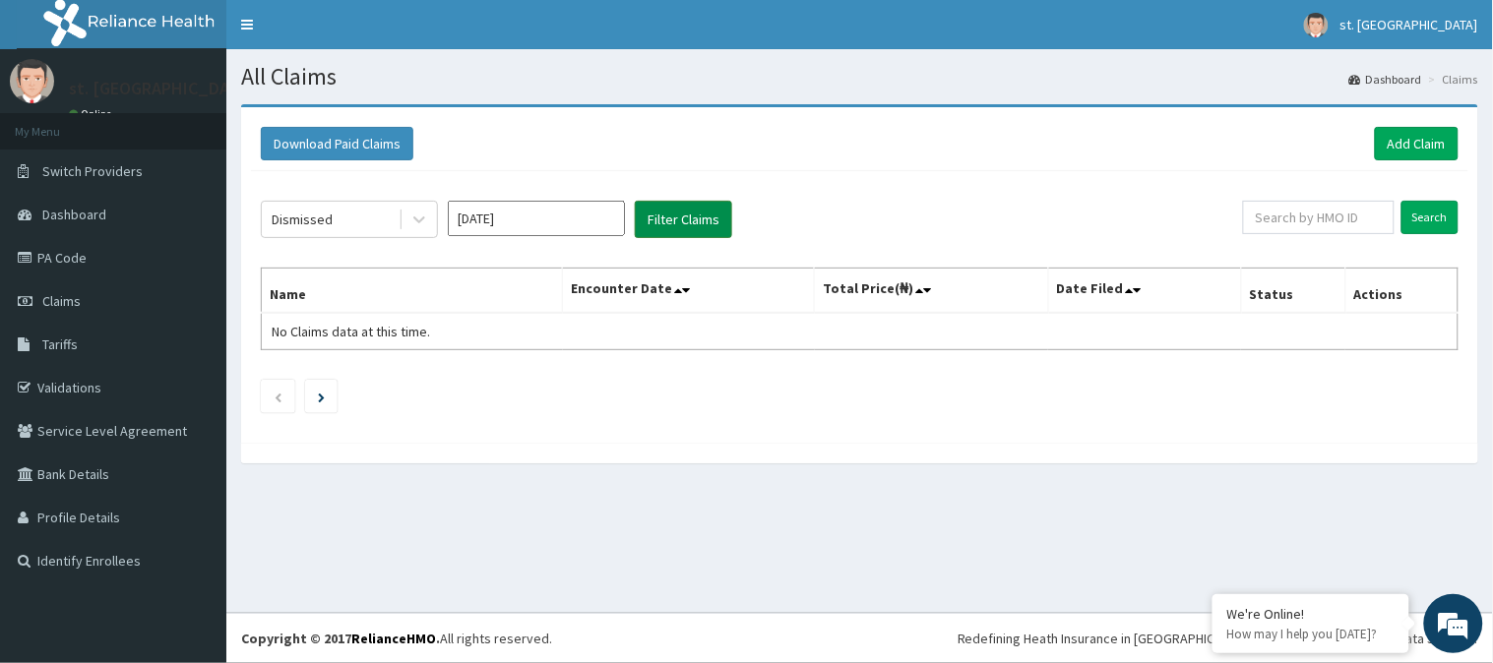
click at [667, 212] on button "Filter Claims" at bounding box center [683, 219] width 97 height 37
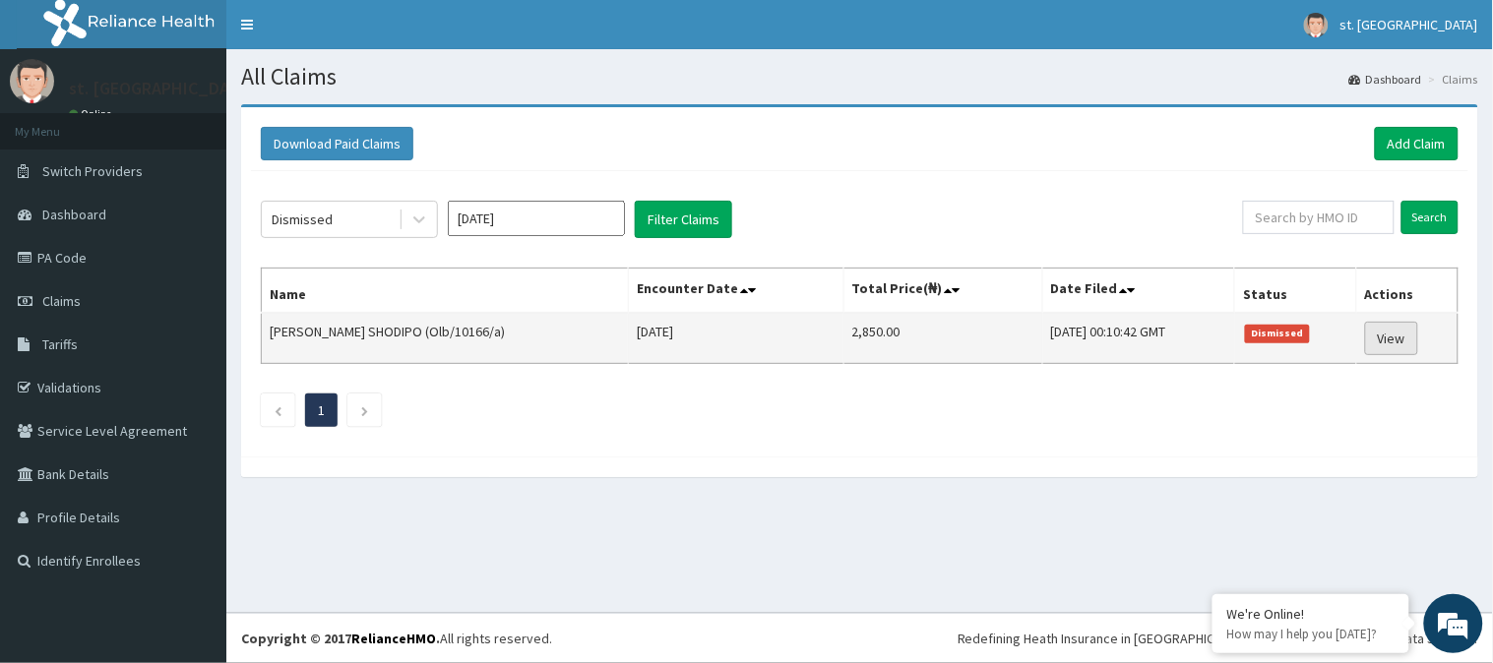
click at [1397, 347] on link "View" at bounding box center [1391, 338] width 53 height 33
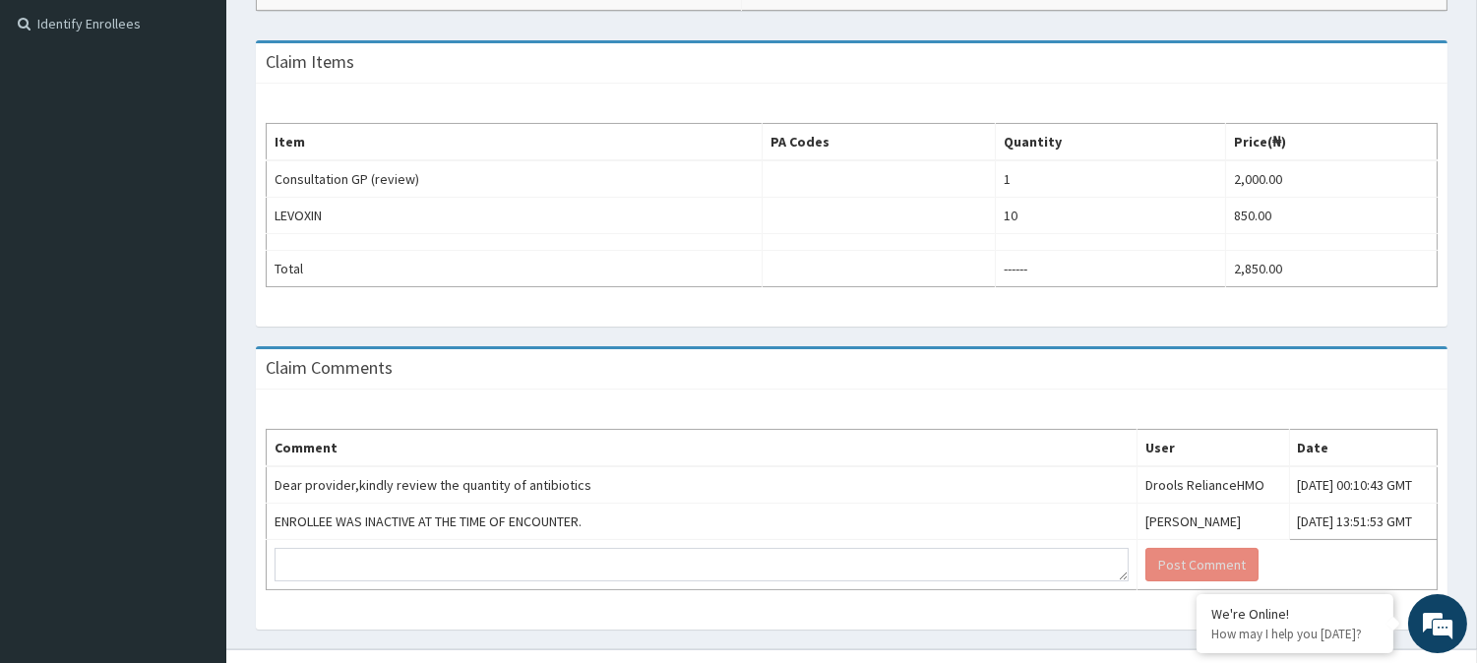
drag, startPoint x: 1482, startPoint y: 313, endPoint x: 1492, endPoint y: 587, distance: 274.7
click at [1477, 587] on html "R EL Toggle navigation st. [GEOGRAPHIC_DATA]. shiloh - [EMAIL_ADDRESS][DOMAIN_N…" at bounding box center [738, 81] width 1477 height 1237
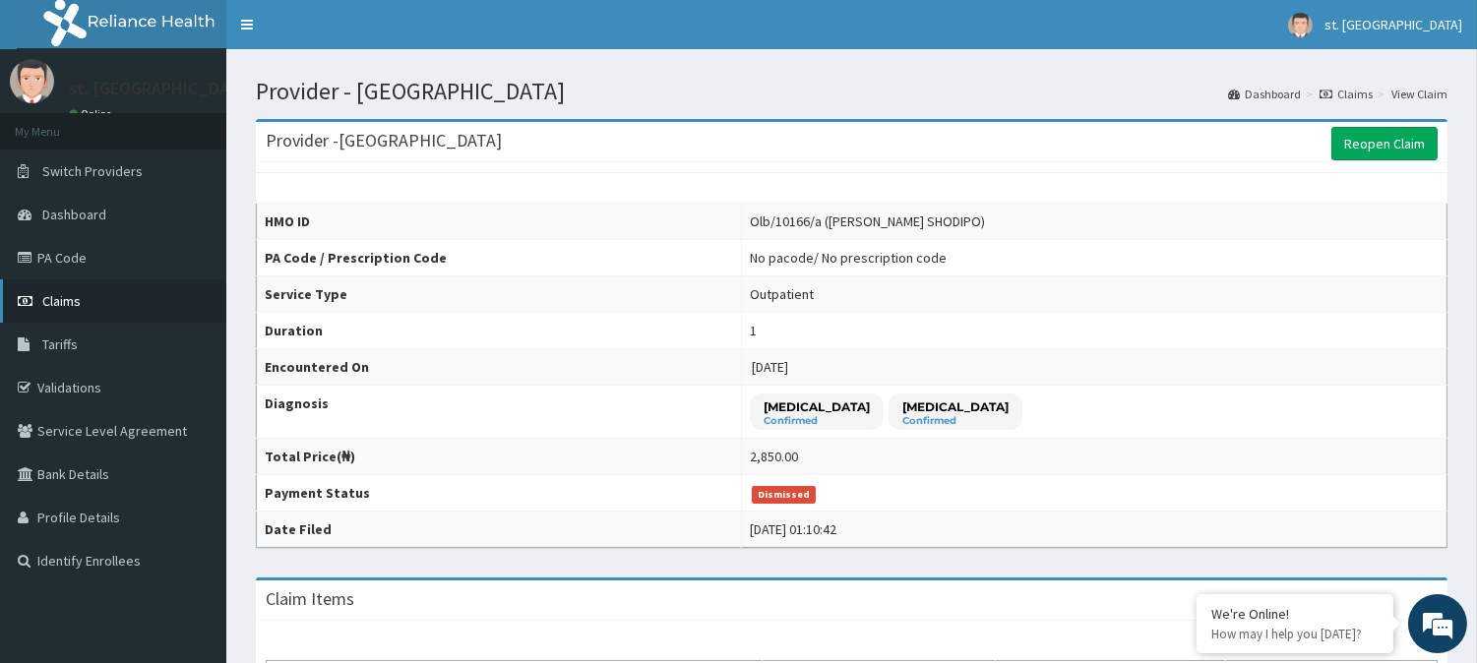
click at [39, 295] on link "Claims" at bounding box center [113, 300] width 226 height 43
